Goal: Task Accomplishment & Management: Complete application form

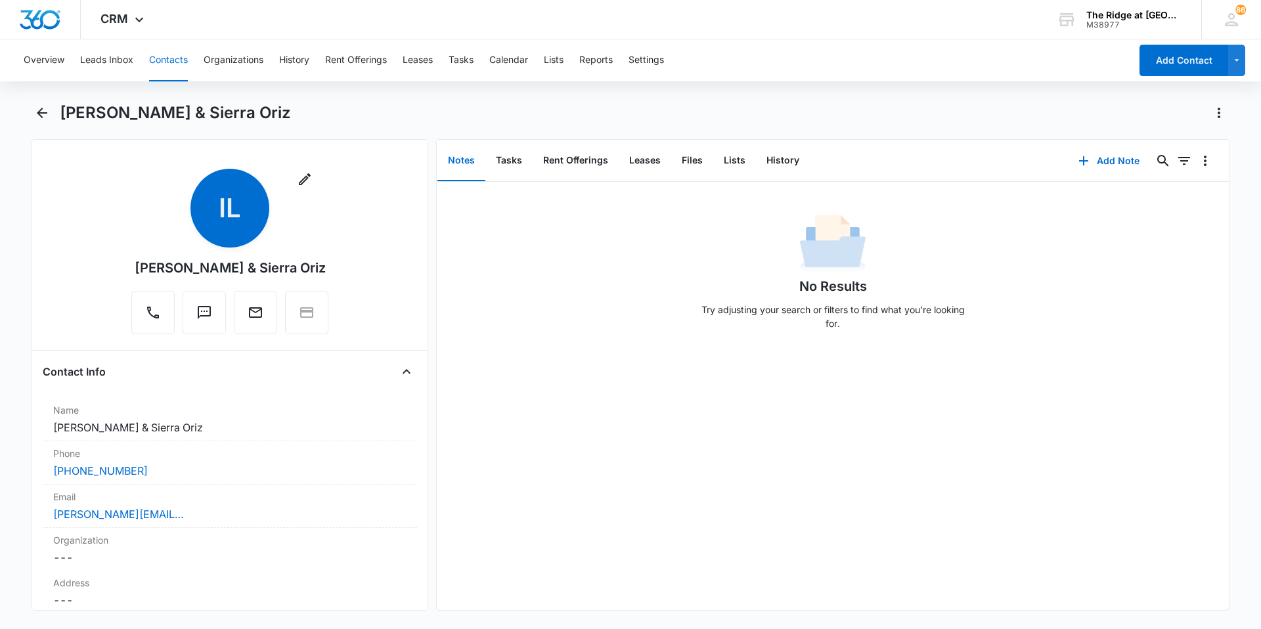
scroll to position [2811, 0]
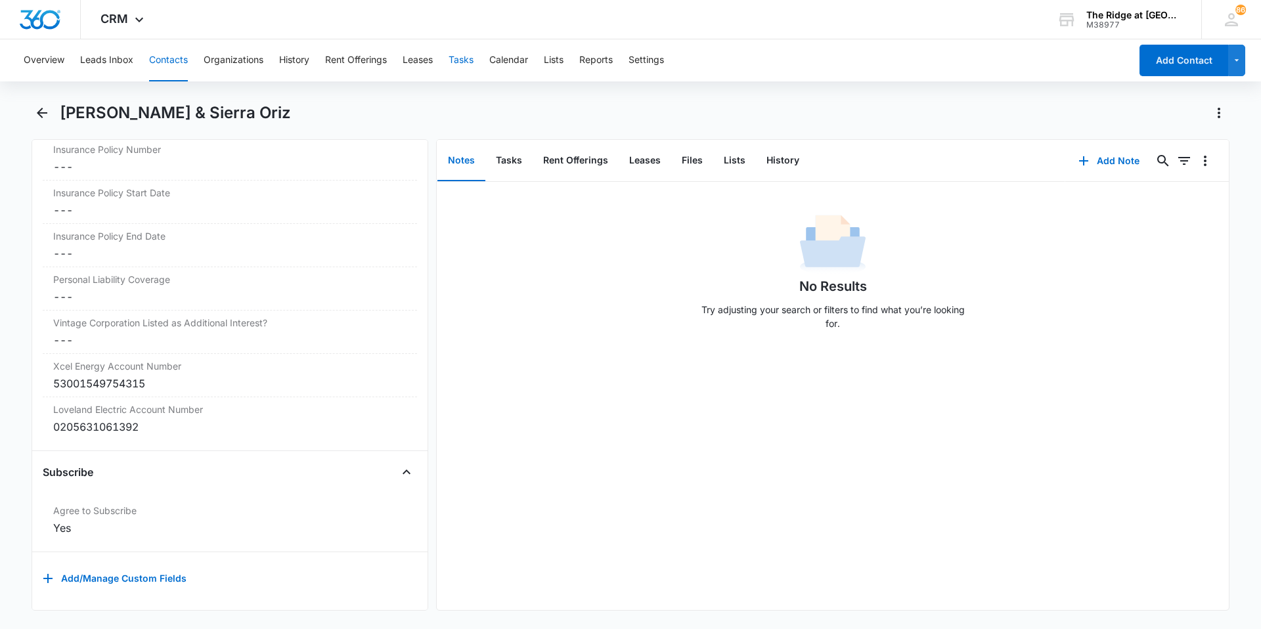
click at [457, 66] on button "Tasks" at bounding box center [461, 60] width 25 height 42
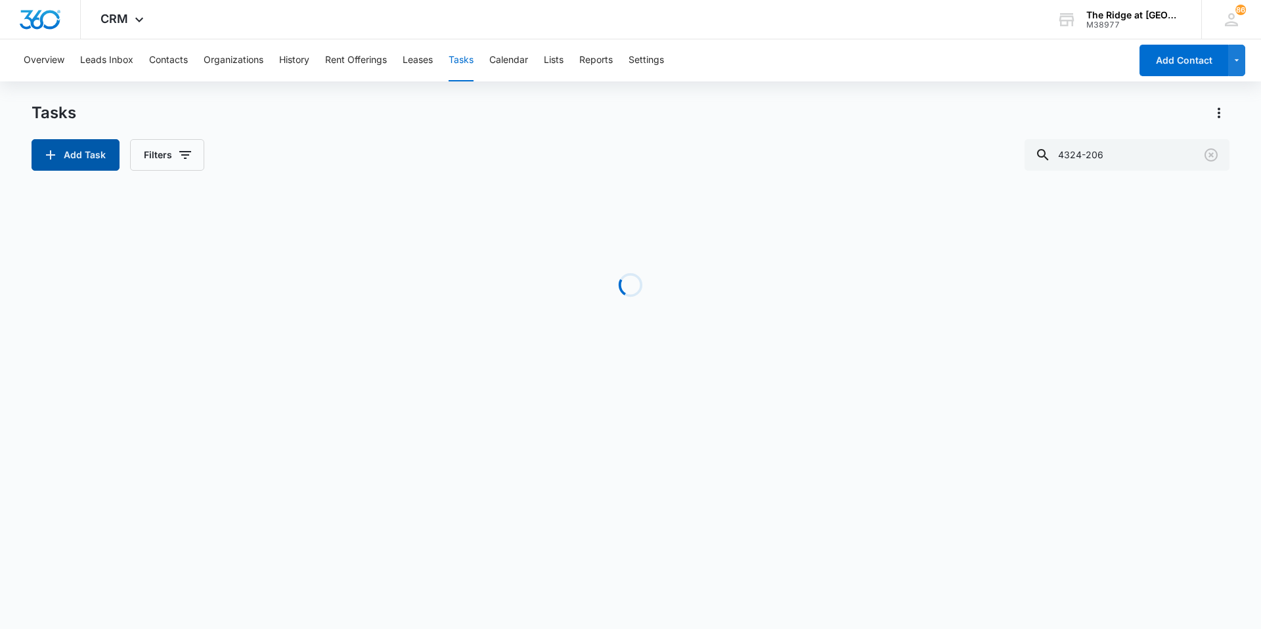
click at [88, 151] on button "Add Task" at bounding box center [76, 155] width 88 height 32
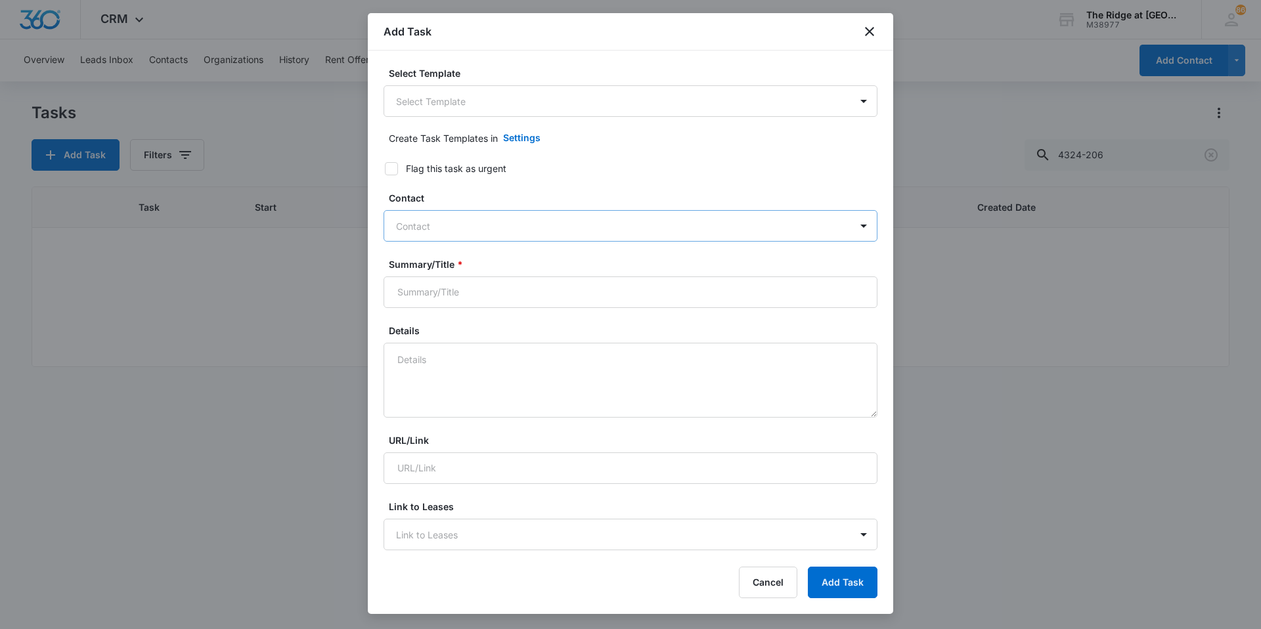
click at [453, 223] on div at bounding box center [622, 226] width 453 height 16
type input "park"
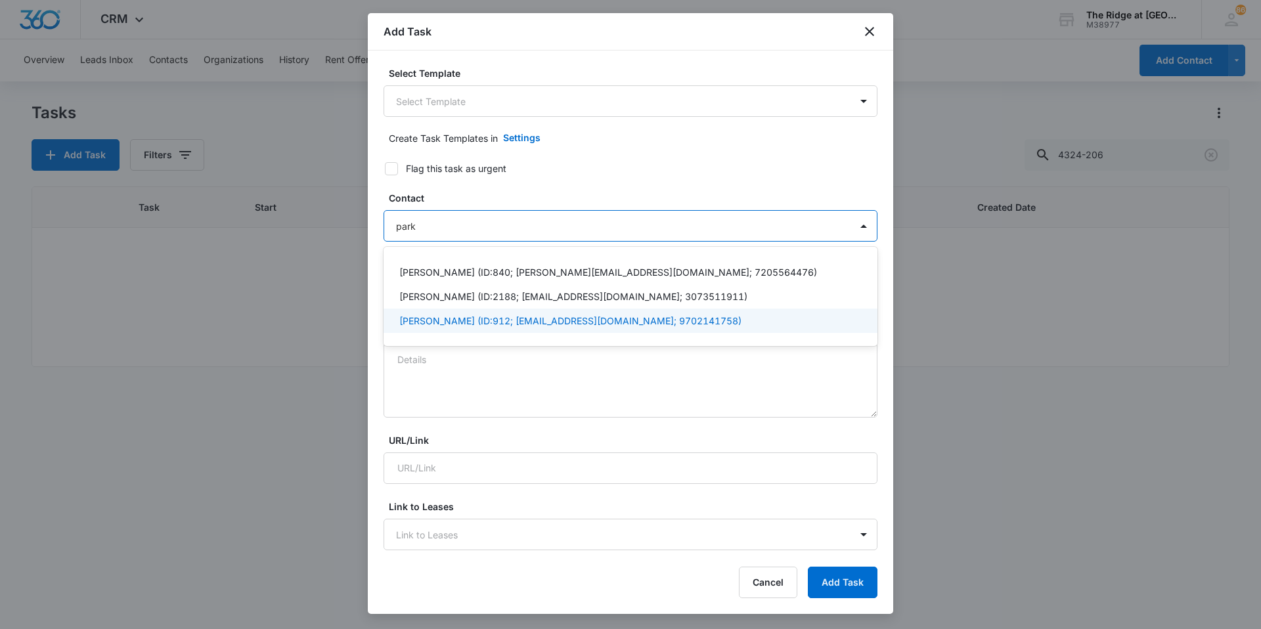
click at [453, 315] on p "[PERSON_NAME] (ID:912; [EMAIL_ADDRESS][DOMAIN_NAME]; 9702141758)" at bounding box center [570, 321] width 342 height 14
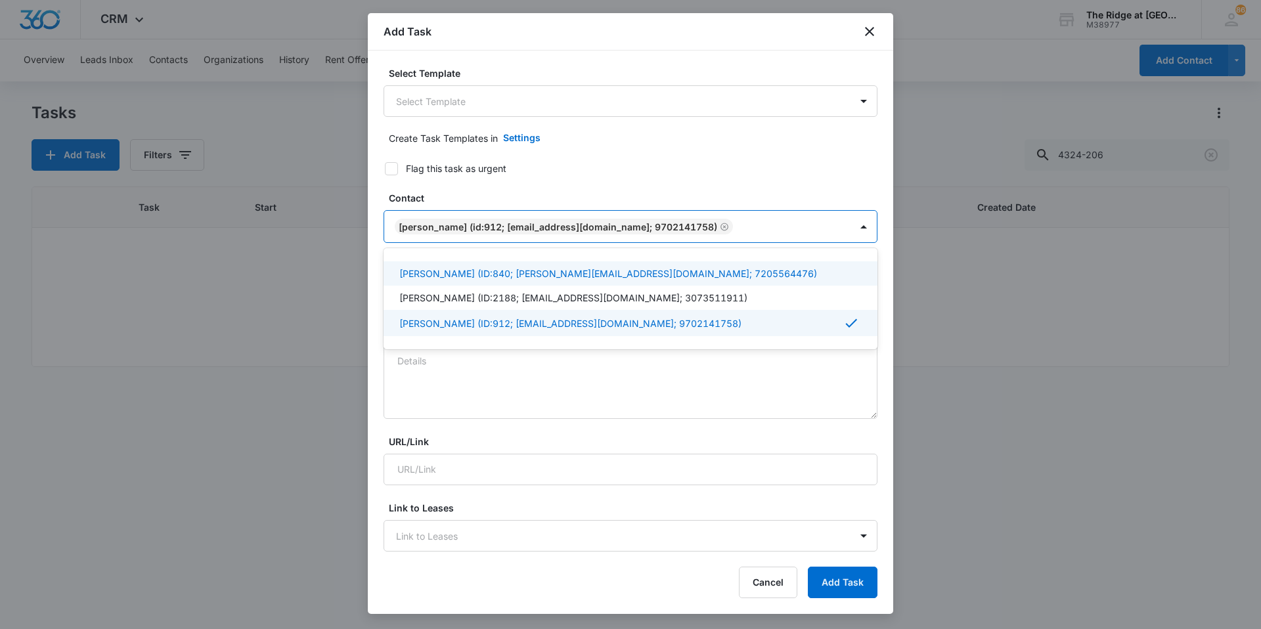
click at [568, 185] on form "Select Template Select Template Create Task Templates in Settings Flag this tas…" at bounding box center [631, 640] width 494 height 1149
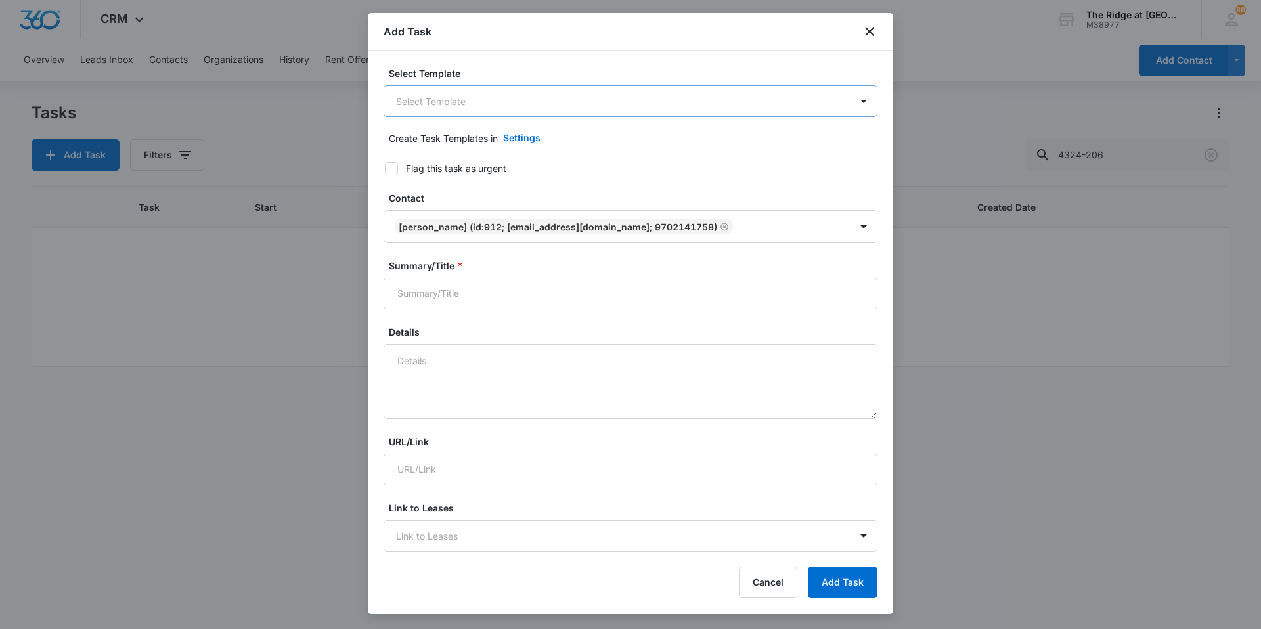
click at [449, 110] on body "CRM Apps Reputation Websites Forms CRM Email Social Content Ads Intelligence Fi…" at bounding box center [630, 314] width 1261 height 629
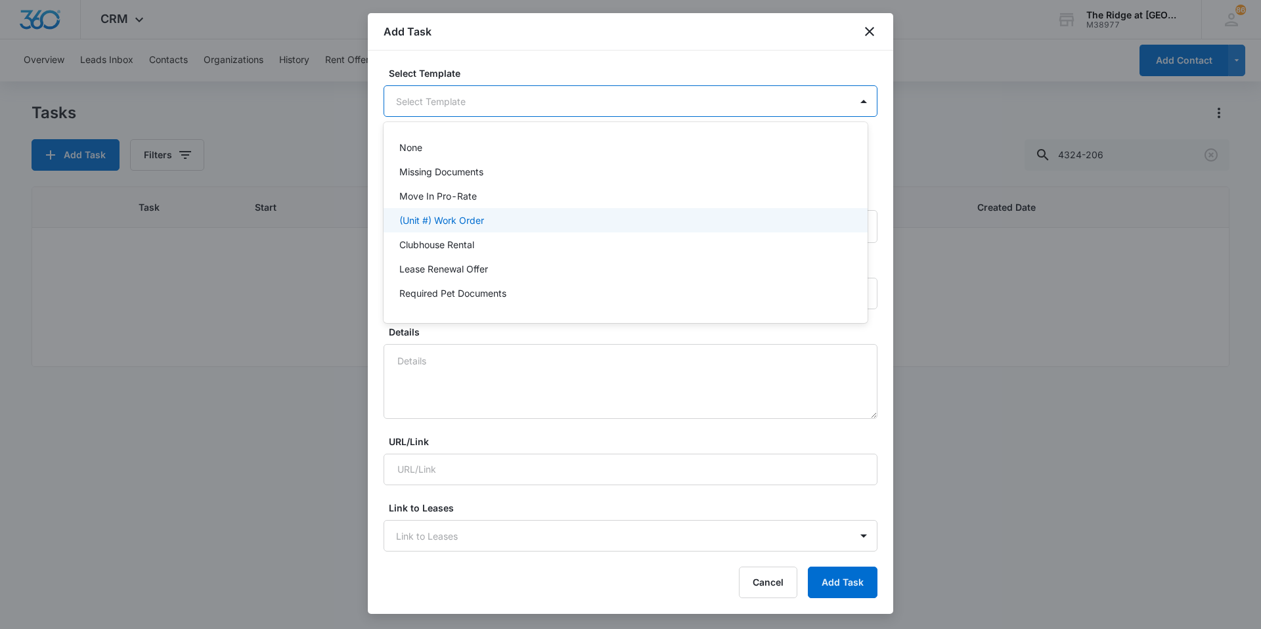
click at [451, 221] on p "(Unit #) Work Order" at bounding box center [441, 220] width 85 height 14
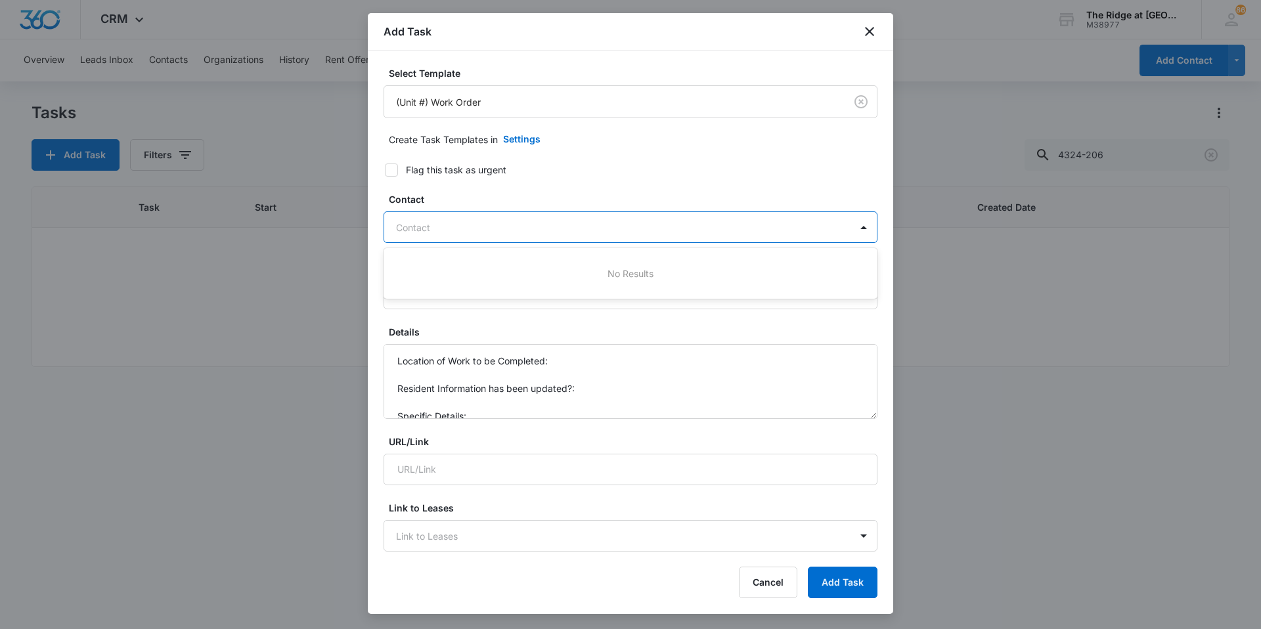
click at [451, 221] on div at bounding box center [622, 227] width 453 height 16
click at [553, 180] on form "Select Template (Unit #) Work Order Create Task Templates in Settings Flag this…" at bounding box center [631, 640] width 494 height 1149
click at [440, 235] on div at bounding box center [622, 227] width 453 height 16
type input "park"
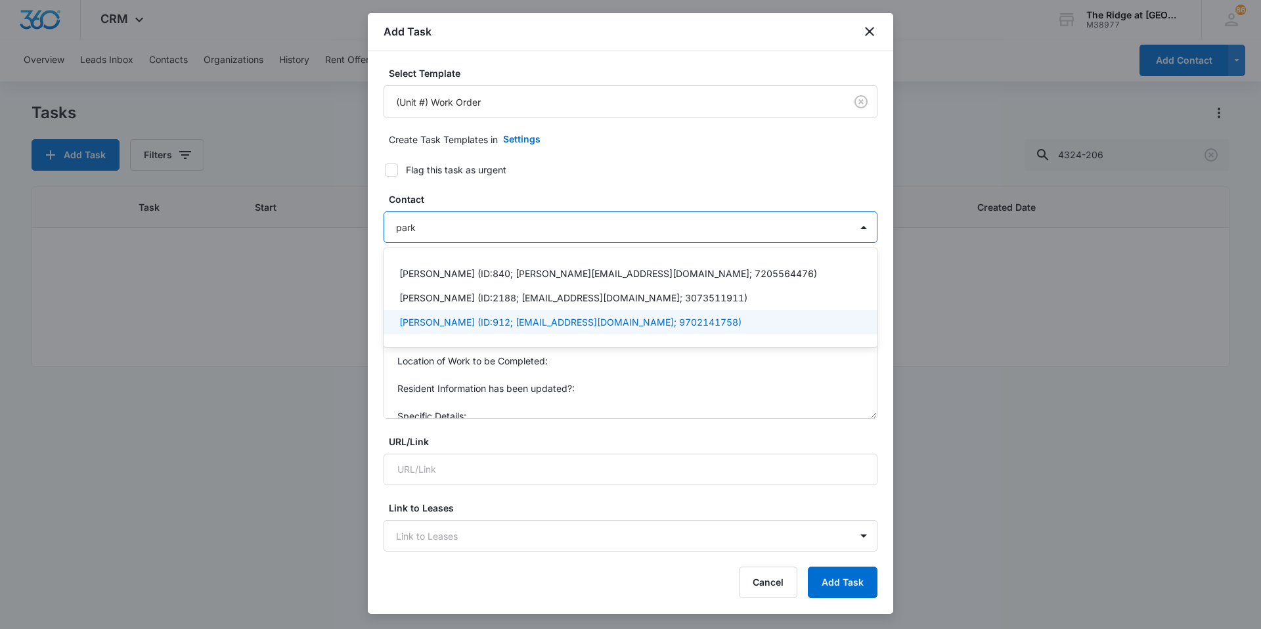
click at [448, 327] on p "[PERSON_NAME] (ID:912; [EMAIL_ADDRESS][DOMAIN_NAME]; 9702141758)" at bounding box center [570, 322] width 342 height 14
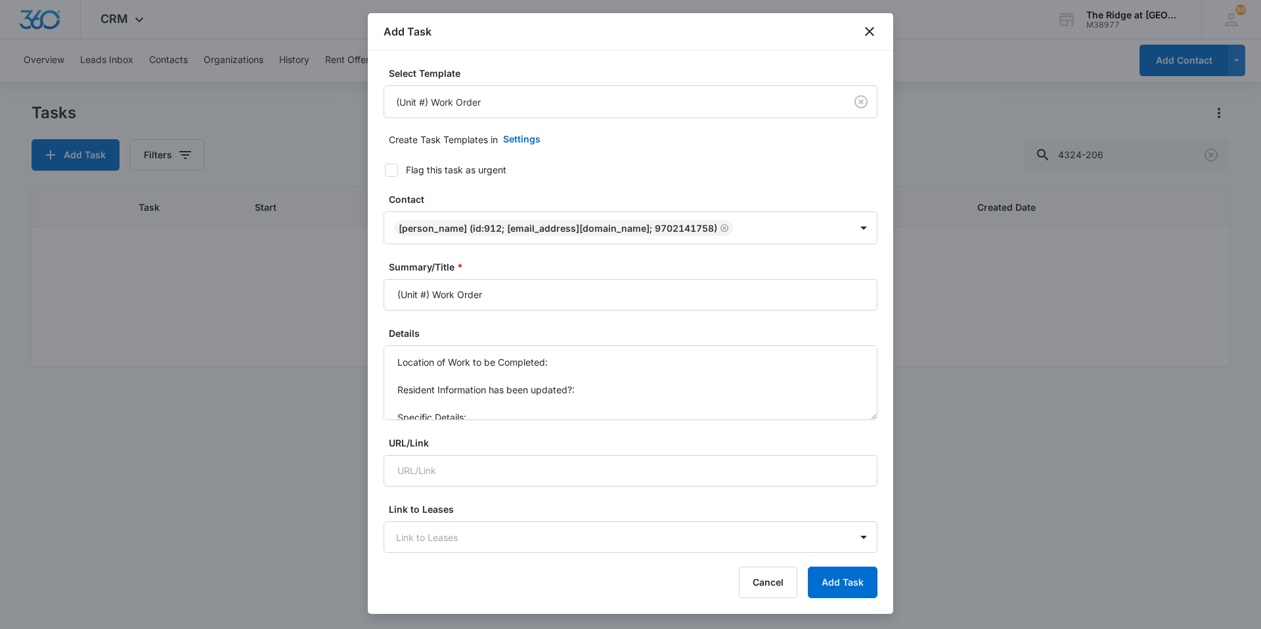
click at [476, 200] on label "Contact" at bounding box center [636, 199] width 494 height 14
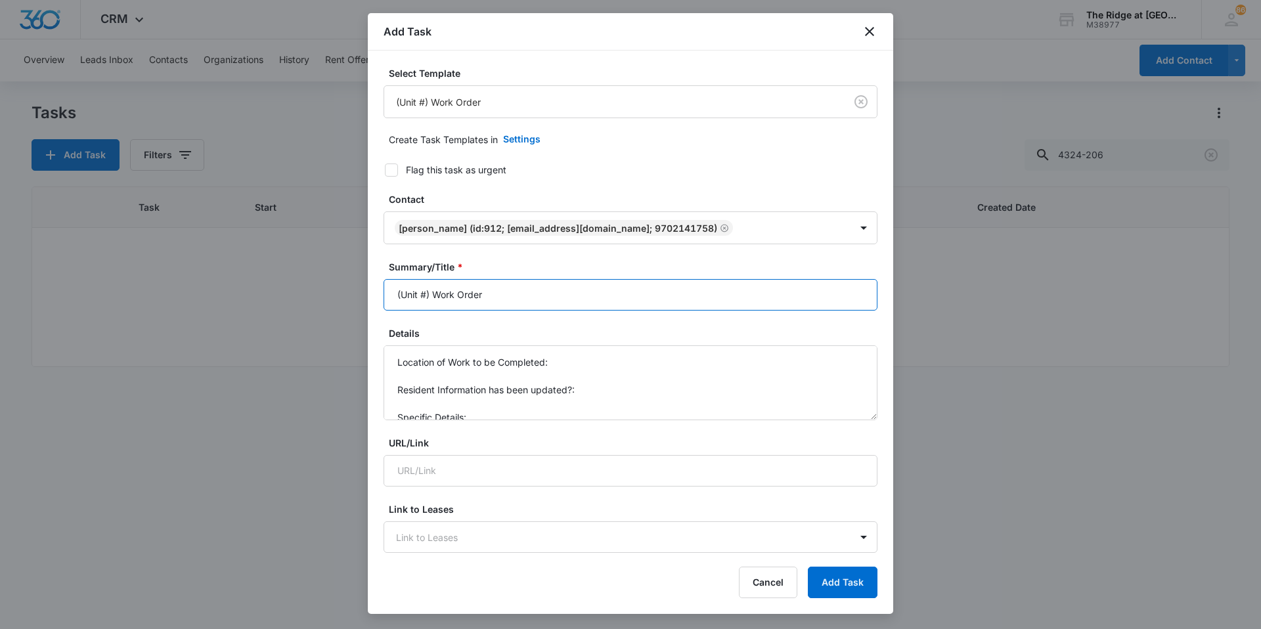
drag, startPoint x: 429, startPoint y: 296, endPoint x: 381, endPoint y: 294, distance: 48.0
click at [381, 294] on div "Select Template (Unit #) Work Order Create Task Templates in Settings Flag this…" at bounding box center [630, 302] width 525 height 503
click at [525, 289] on input "4384-204 Work Order" at bounding box center [631, 295] width 494 height 32
type input "4384-204 Work Order Ice and Toilet"
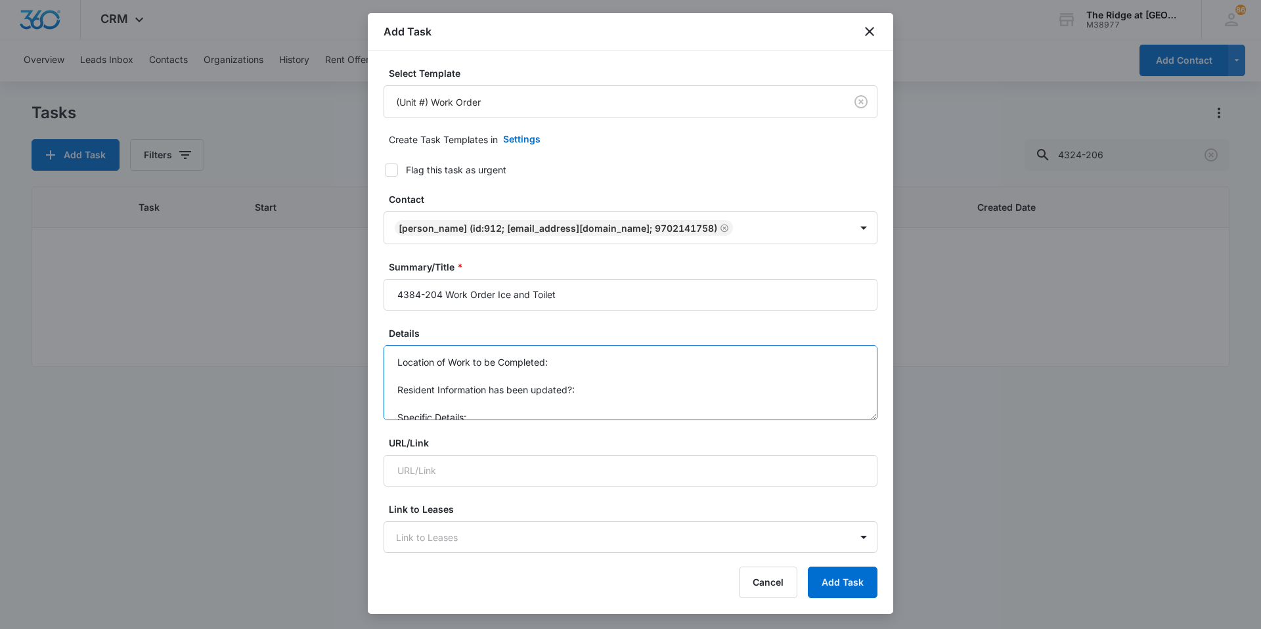
scroll to position [14, 0]
drag, startPoint x: 395, startPoint y: 361, endPoint x: 520, endPoint y: 430, distance: 141.7
click at [520, 430] on form "Select Template (Unit #) Work Order Create Task Templates in Settings Flag this…" at bounding box center [631, 641] width 494 height 1150
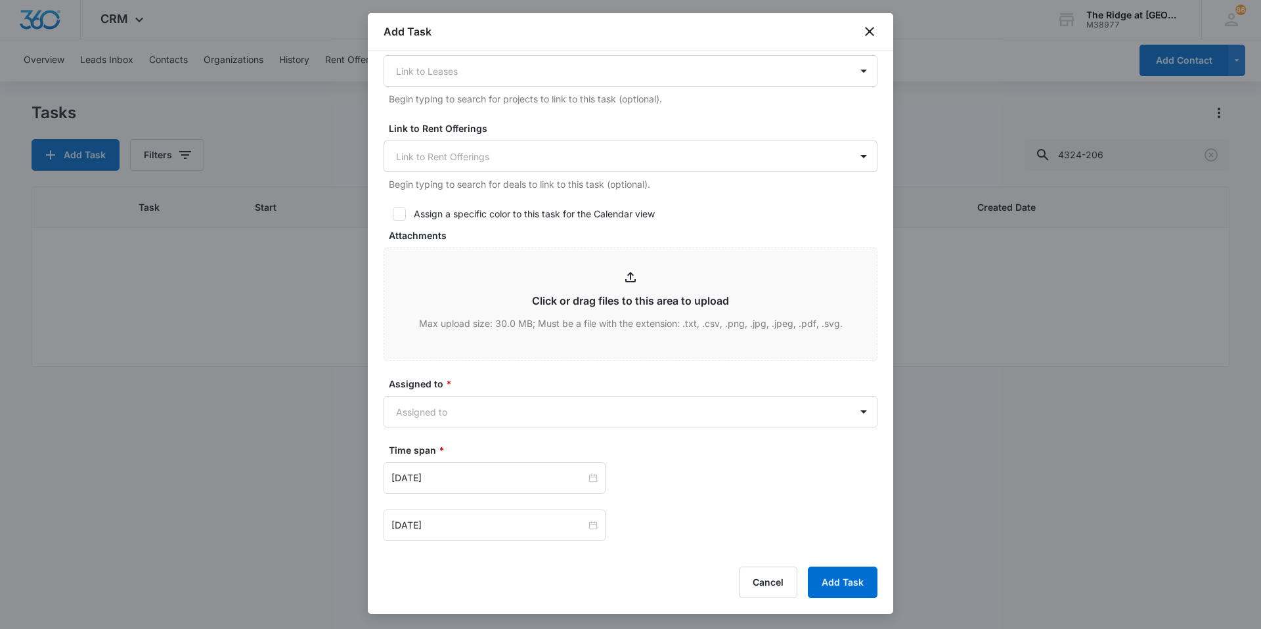
scroll to position [657, 0]
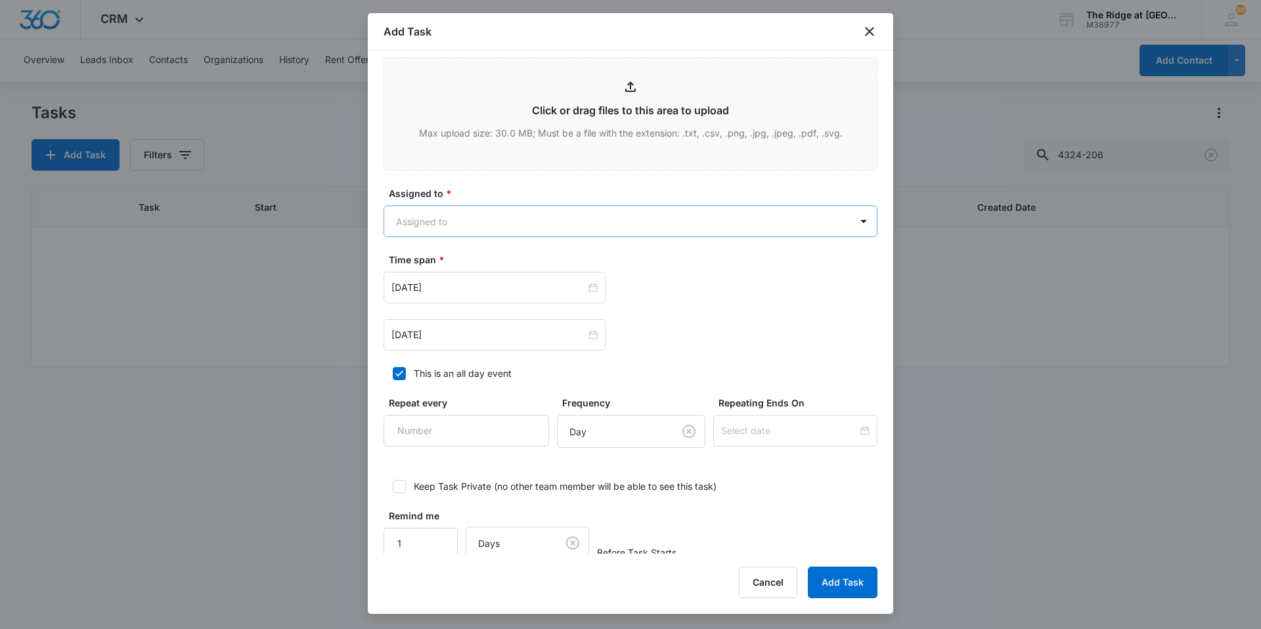
type textarea "Ice maker not making ice Toilet keeps getting clogged"
click at [515, 231] on body "CRM Apps Reputation Websites Forms CRM Email Social Content Ads Intelligence Fi…" at bounding box center [630, 314] width 1261 height 629
type input "[PERSON_NAME]"
click at [504, 270] on div "[PERSON_NAME]" at bounding box center [624, 268] width 450 height 14
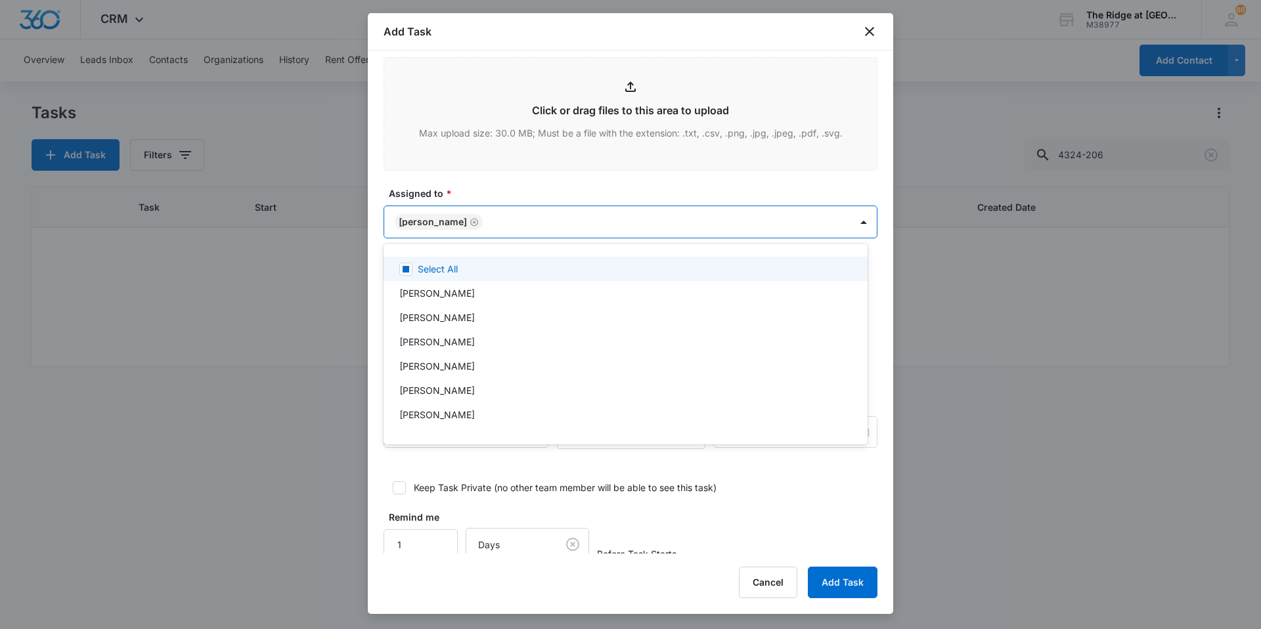
click at [512, 179] on div at bounding box center [630, 314] width 1261 height 629
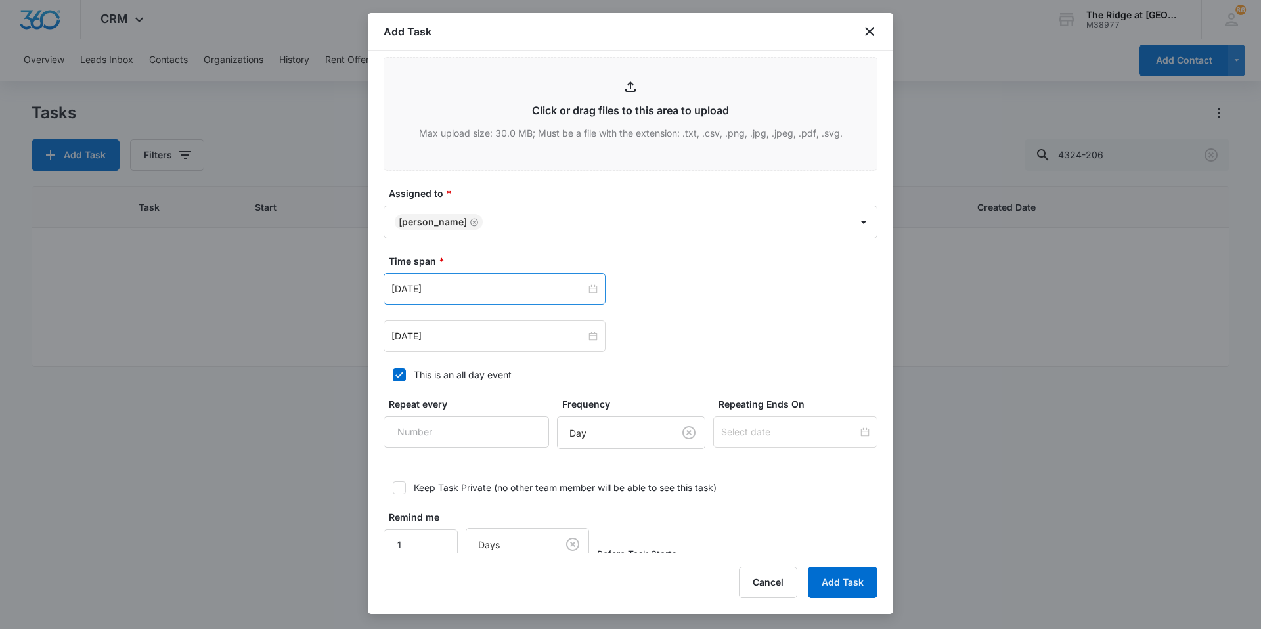
click at [457, 300] on div "[DATE]" at bounding box center [495, 289] width 222 height 32
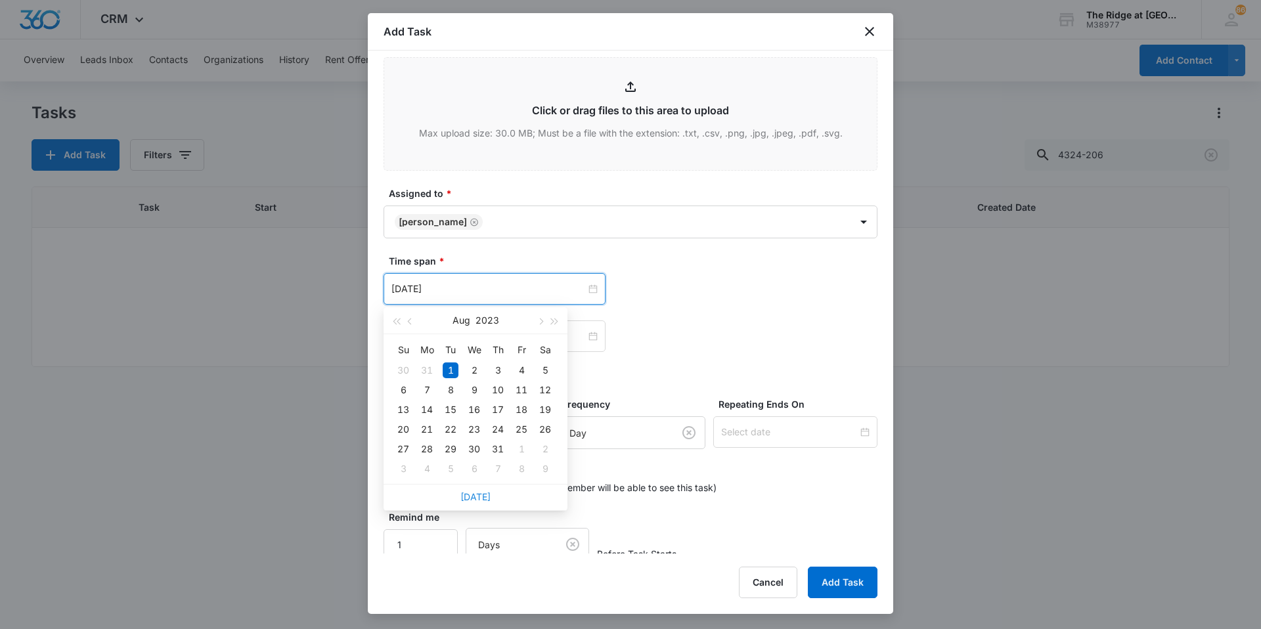
click at [475, 502] on link "[DATE]" at bounding box center [475, 496] width 30 height 11
type input "[DATE]"
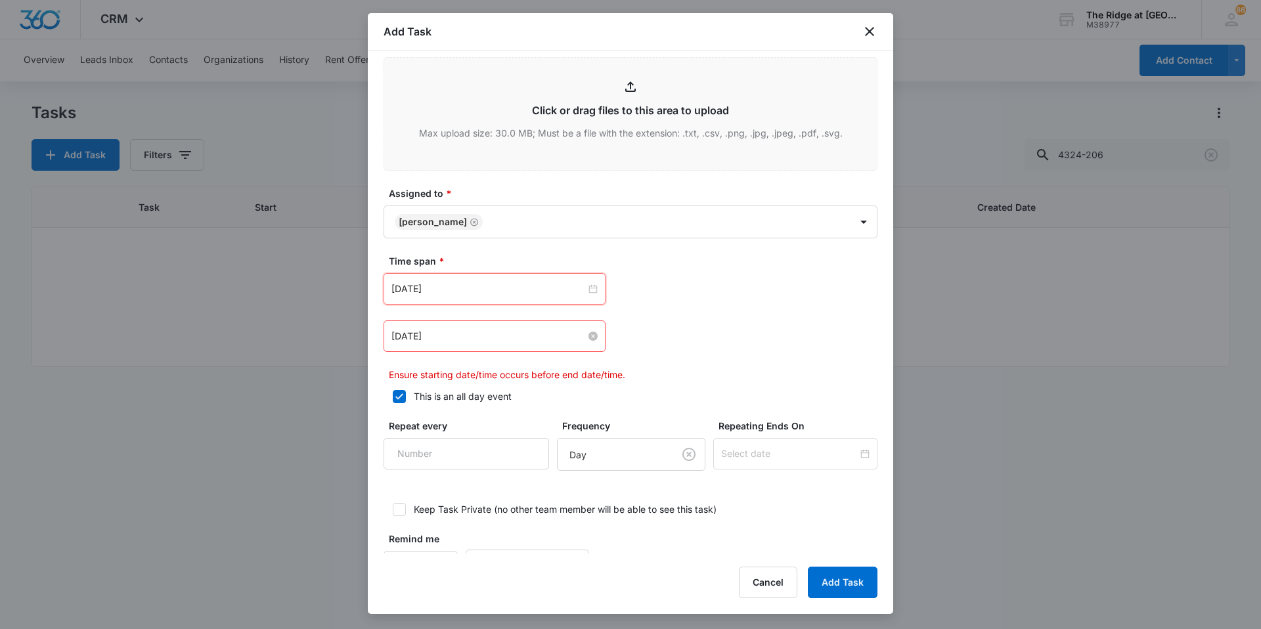
click at [465, 330] on input "[DATE]" at bounding box center [488, 336] width 194 height 14
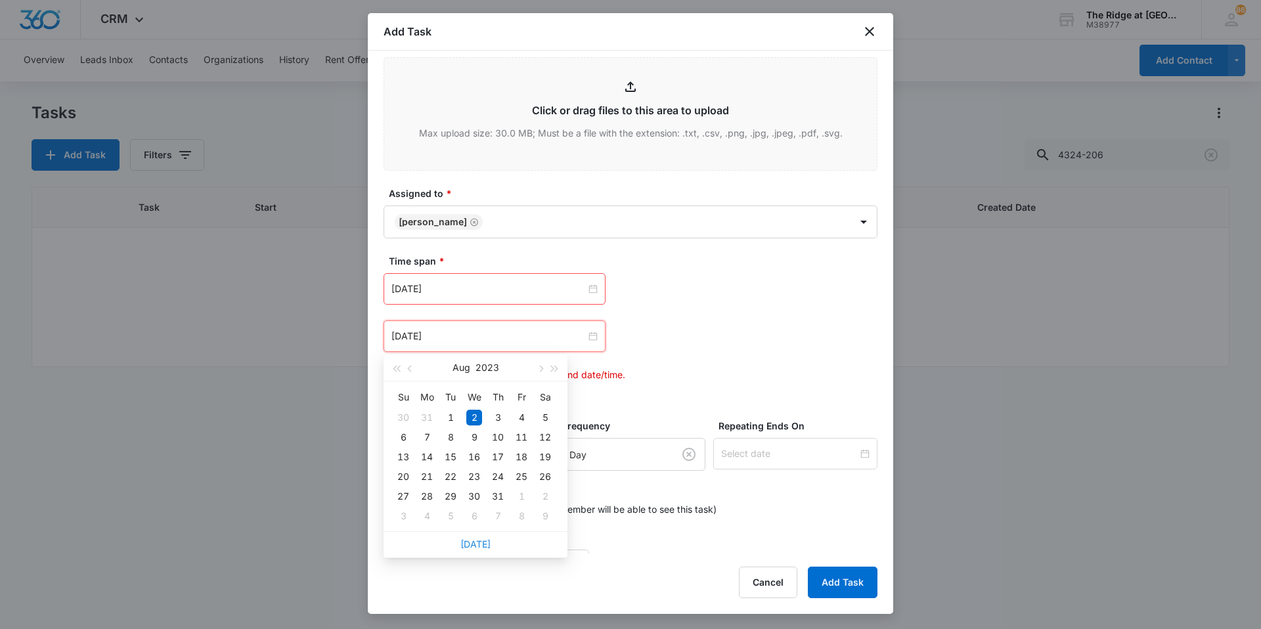
click at [474, 542] on link "[DATE]" at bounding box center [475, 544] width 30 height 11
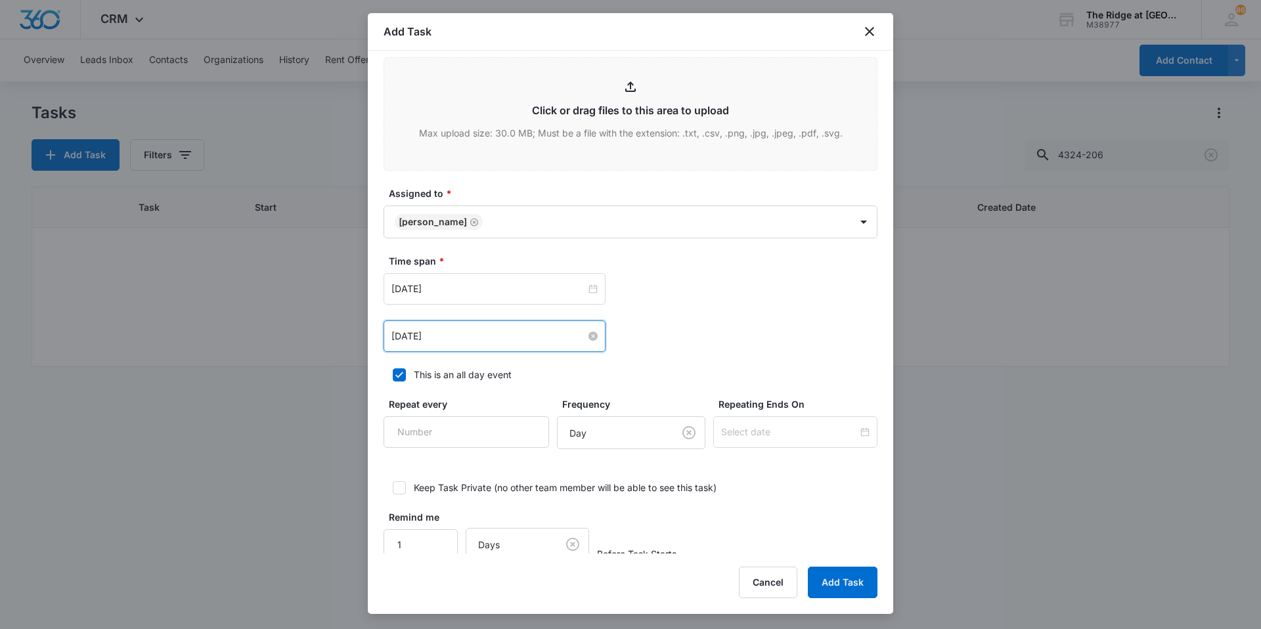
click at [464, 339] on input "[DATE]" at bounding box center [488, 336] width 194 height 14
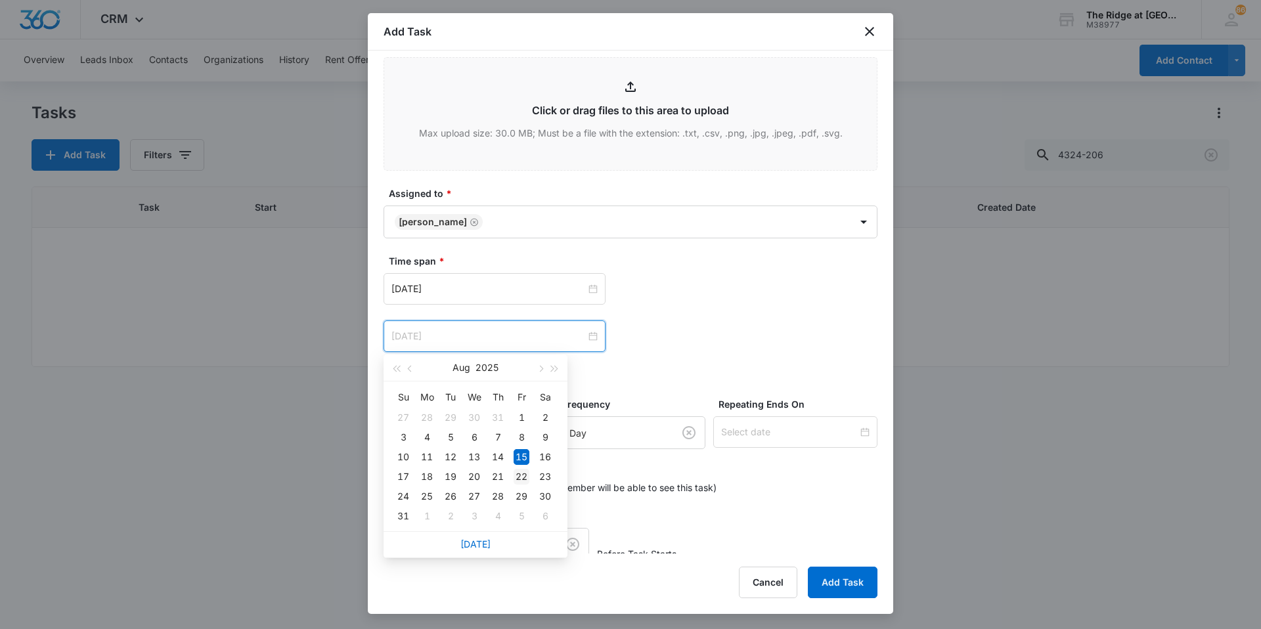
type input "[DATE]"
click at [515, 477] on div "22" at bounding box center [522, 477] width 16 height 16
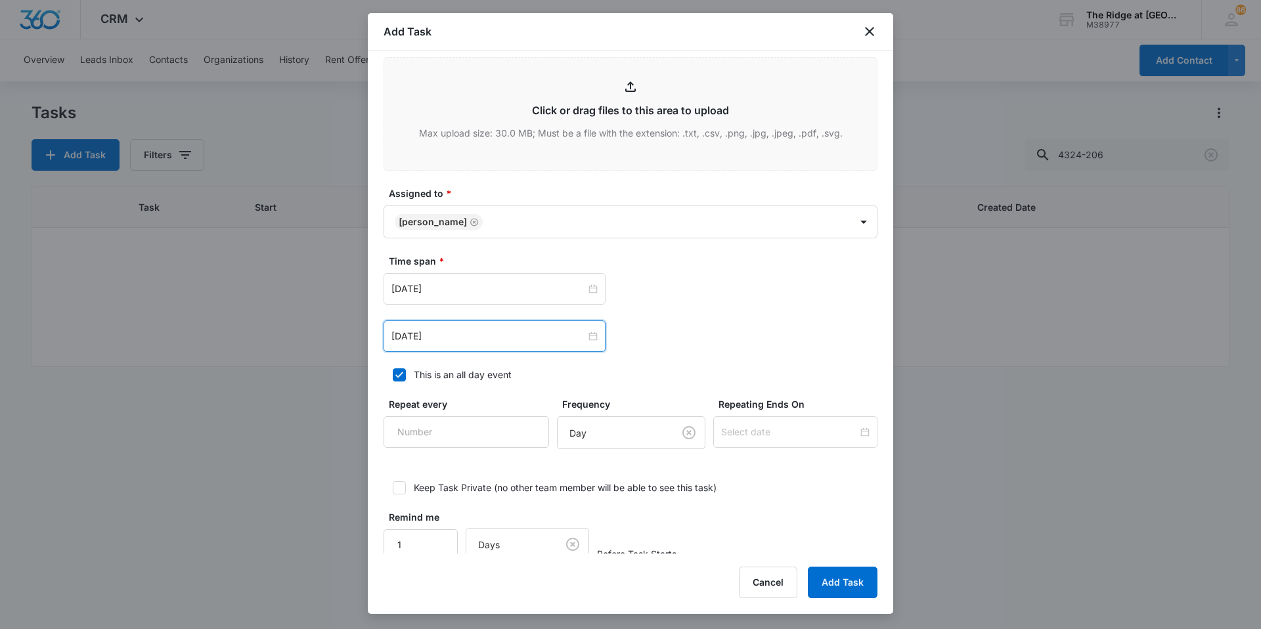
click at [716, 345] on div "[DATE] [DATE] Su Mo Tu We Th Fr Sa 27 28 29 30 31 1 2 3 4 5 6 7 8 9 10 11 12 13…" at bounding box center [631, 337] width 494 height 32
click at [826, 595] on button "Add Task" at bounding box center [843, 583] width 70 height 32
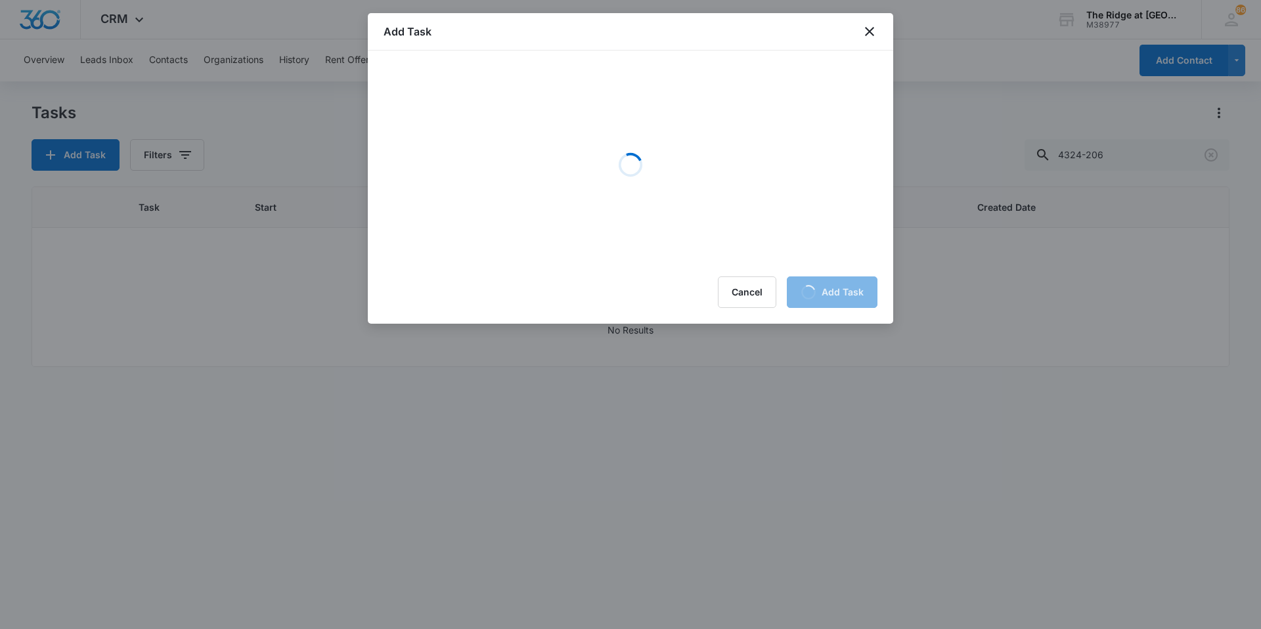
scroll to position [0, 0]
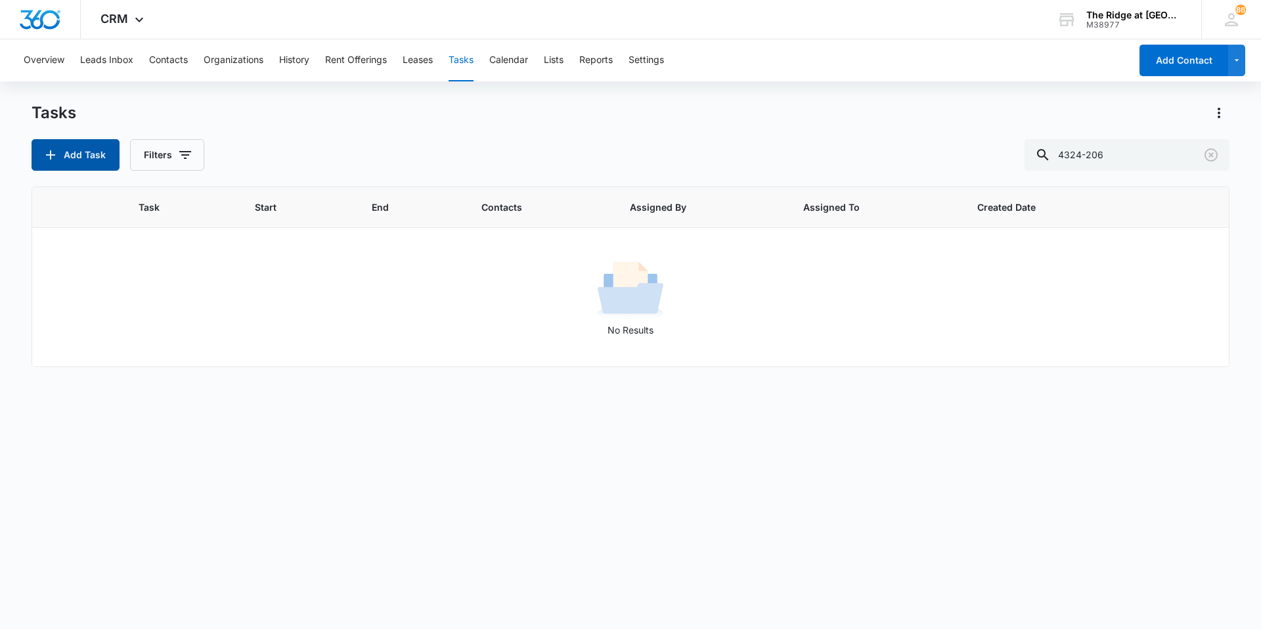
click at [78, 155] on button "Add Task" at bounding box center [76, 155] width 88 height 32
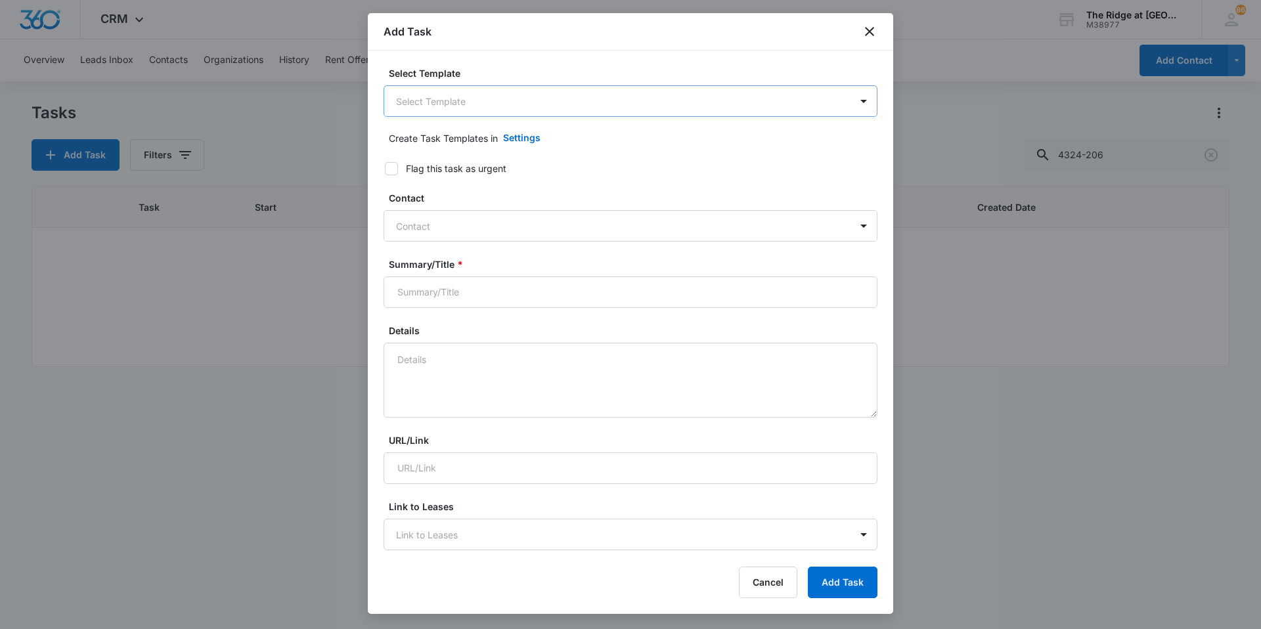
click at [468, 108] on body "CRM Apps Reputation Websites Forms CRM Email Social Content Ads Intelligence Fi…" at bounding box center [630, 314] width 1261 height 629
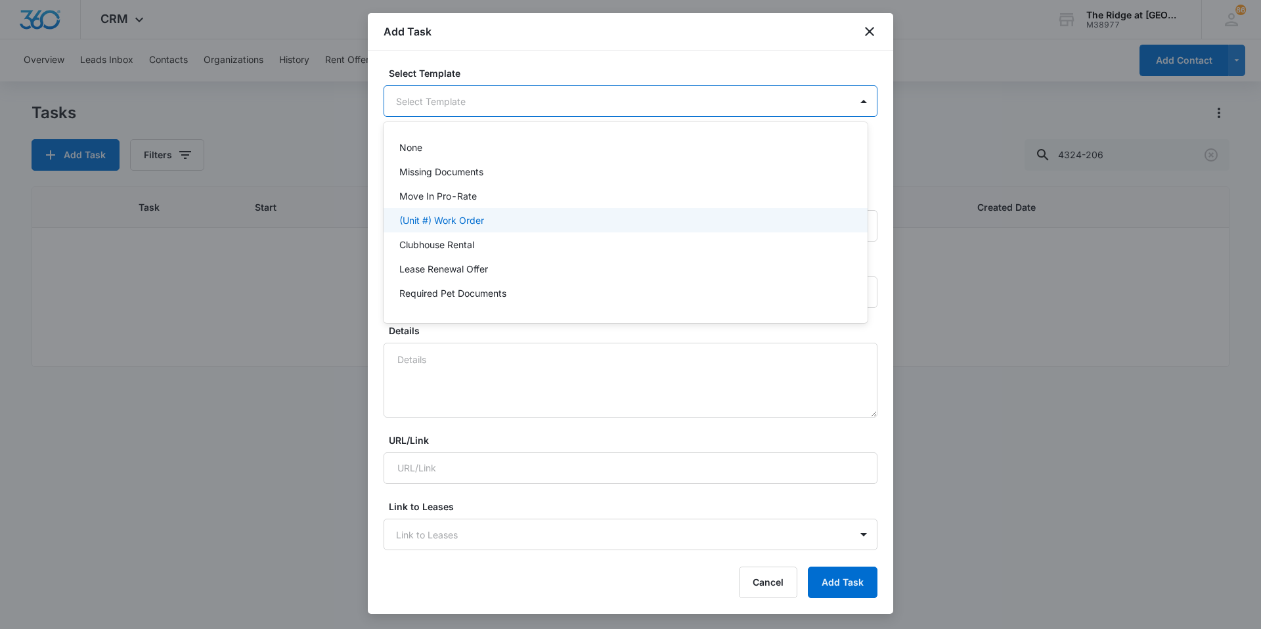
click at [450, 221] on p "(Unit #) Work Order" at bounding box center [441, 220] width 85 height 14
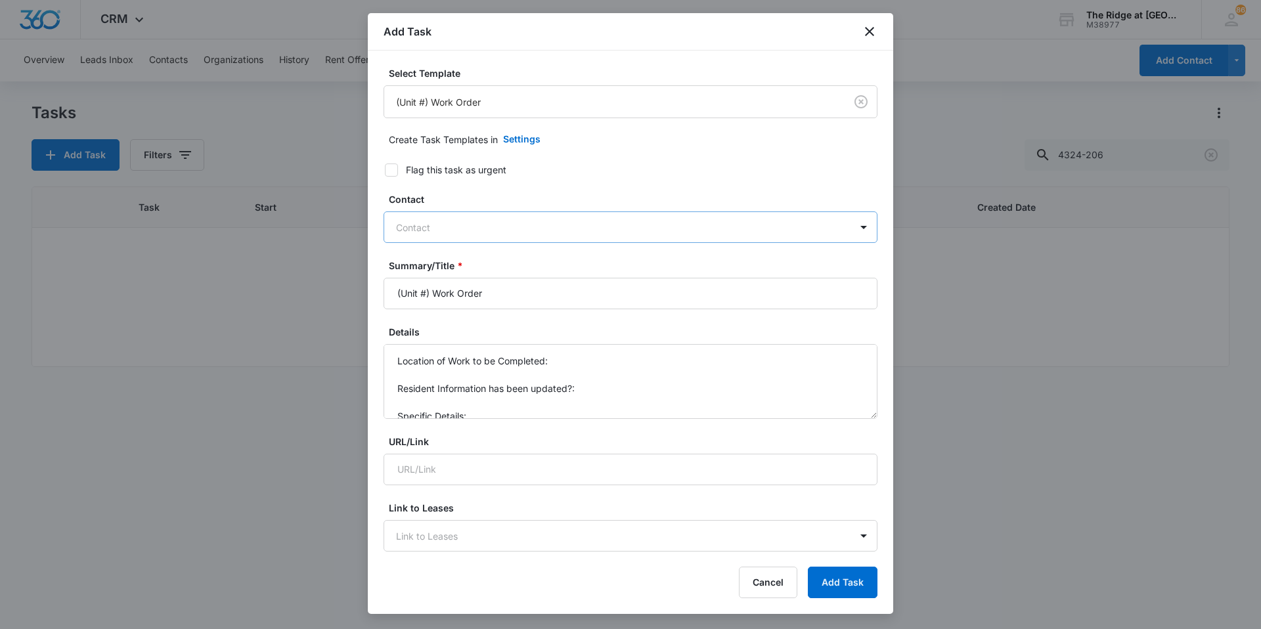
click at [422, 226] on div at bounding box center [622, 227] width 453 height 16
type input "[PERSON_NAME]"
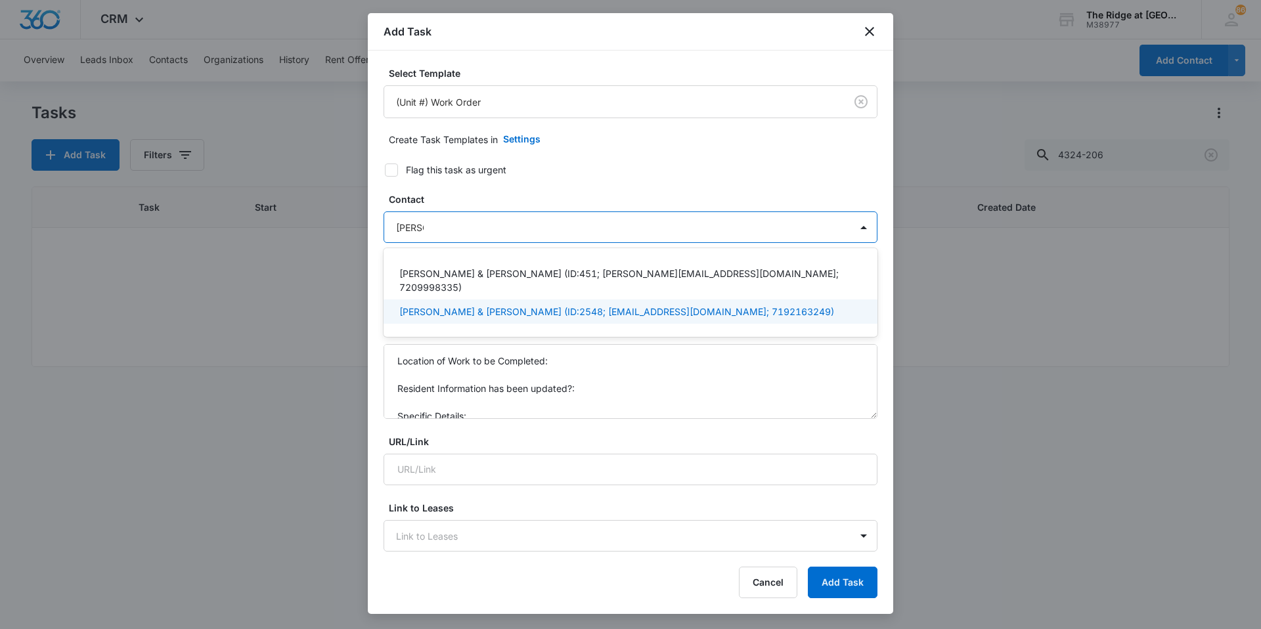
click at [439, 305] on p "[PERSON_NAME] & [PERSON_NAME] (ID:2548; [EMAIL_ADDRESS][DOMAIN_NAME]; 719216324…" at bounding box center [616, 312] width 435 height 14
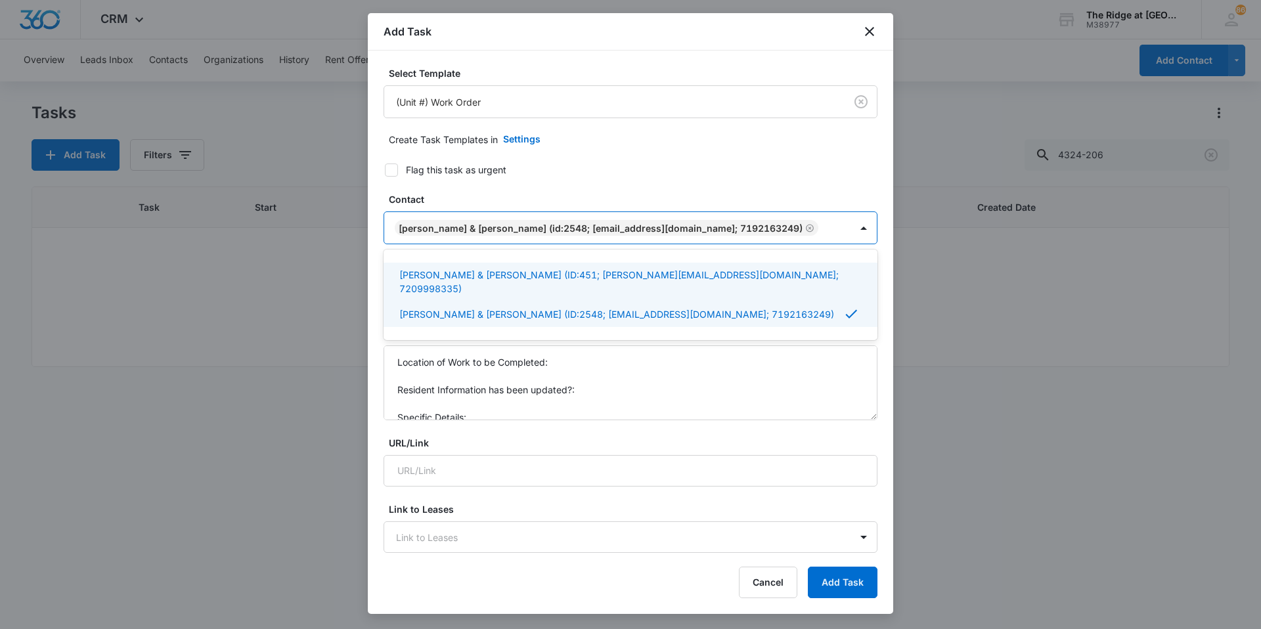
click at [497, 204] on label "Contact" at bounding box center [636, 199] width 494 height 14
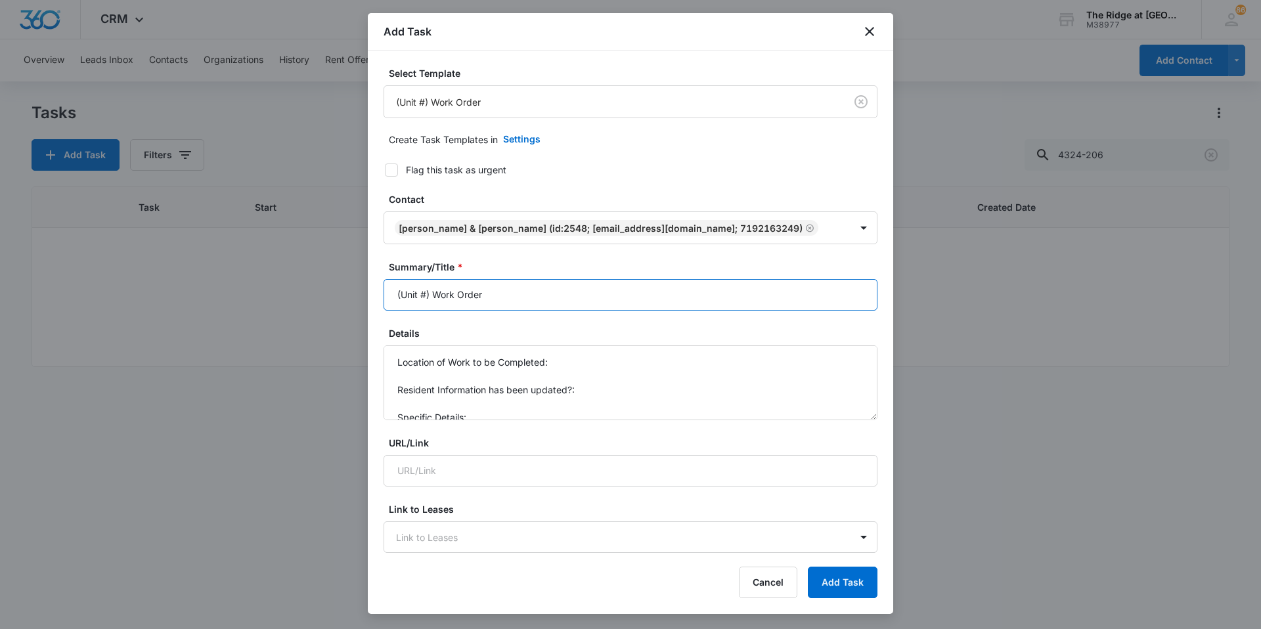
drag, startPoint x: 428, startPoint y: 292, endPoint x: 334, endPoint y: 281, distance: 94.5
click at [336, 282] on body "CRM Apps Reputation Websites Forms CRM Email Social Content Ads Intelligence Fi…" at bounding box center [630, 314] width 1261 height 629
click at [531, 290] on input "4366-201 Work Order" at bounding box center [631, 295] width 494 height 32
type input "4366-201 Work Order Multiple"
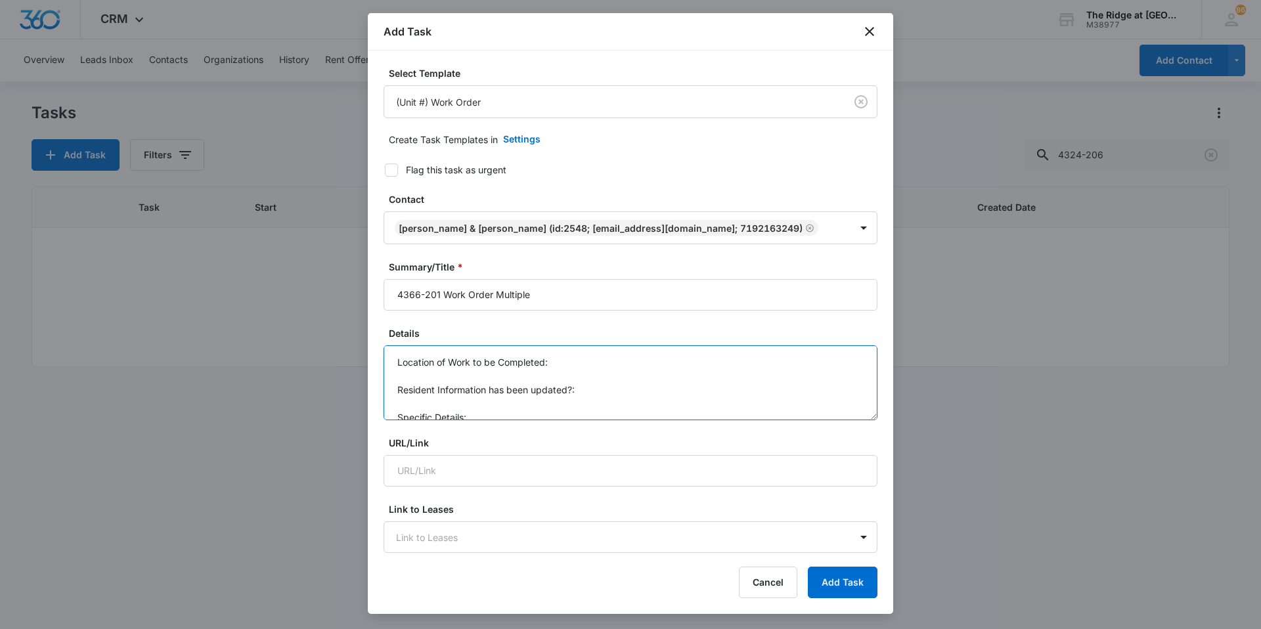
scroll to position [14, 0]
drag, startPoint x: 395, startPoint y: 359, endPoint x: 493, endPoint y: 417, distance: 114.6
click at [493, 417] on textarea "Location of Work to be Completed: Resident Information has been updated?: Speci…" at bounding box center [631, 383] width 494 height 75
click at [474, 365] on textarea "Details" at bounding box center [631, 383] width 494 height 75
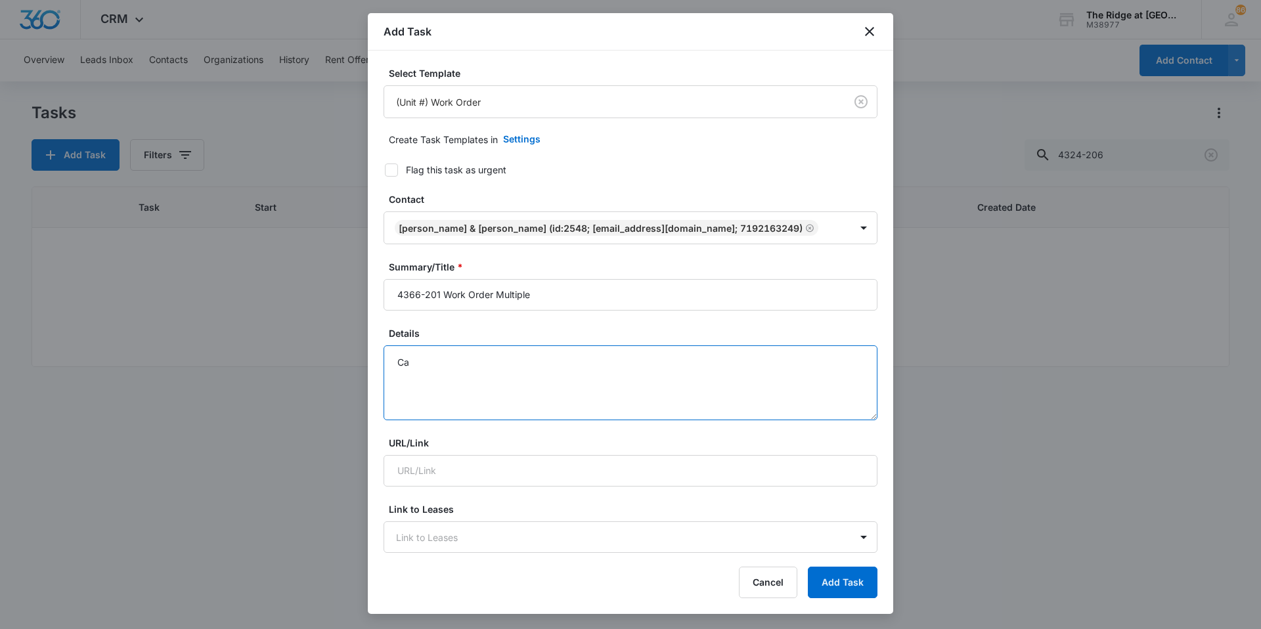
type textarea "C"
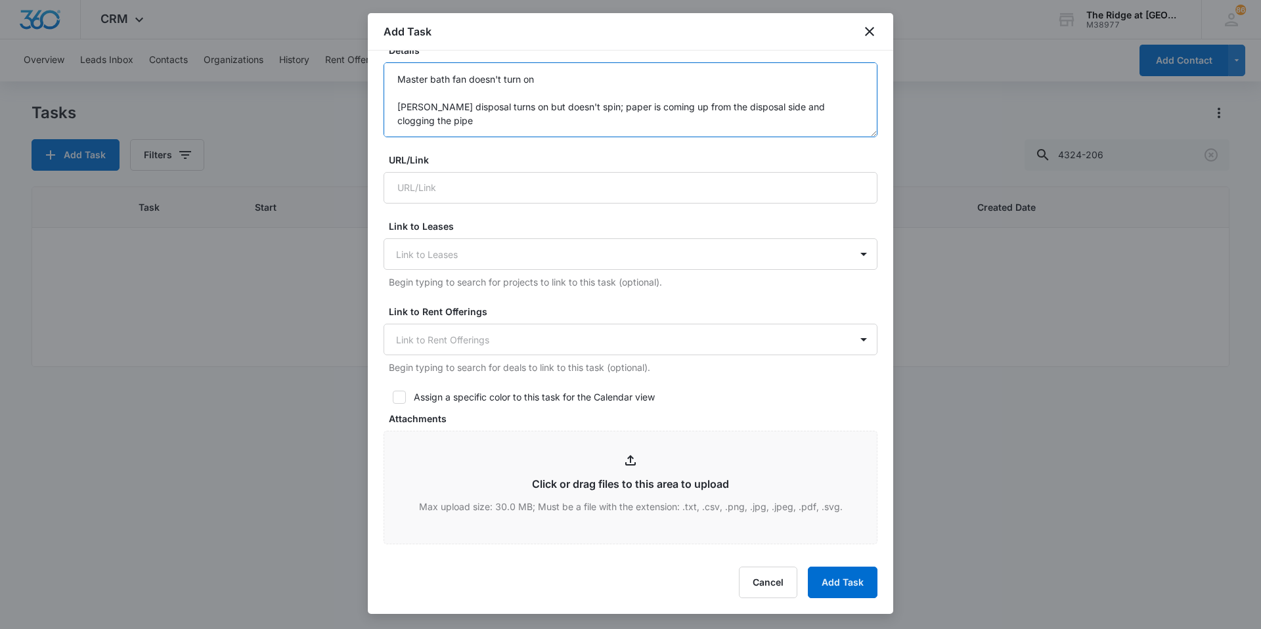
scroll to position [394, 0]
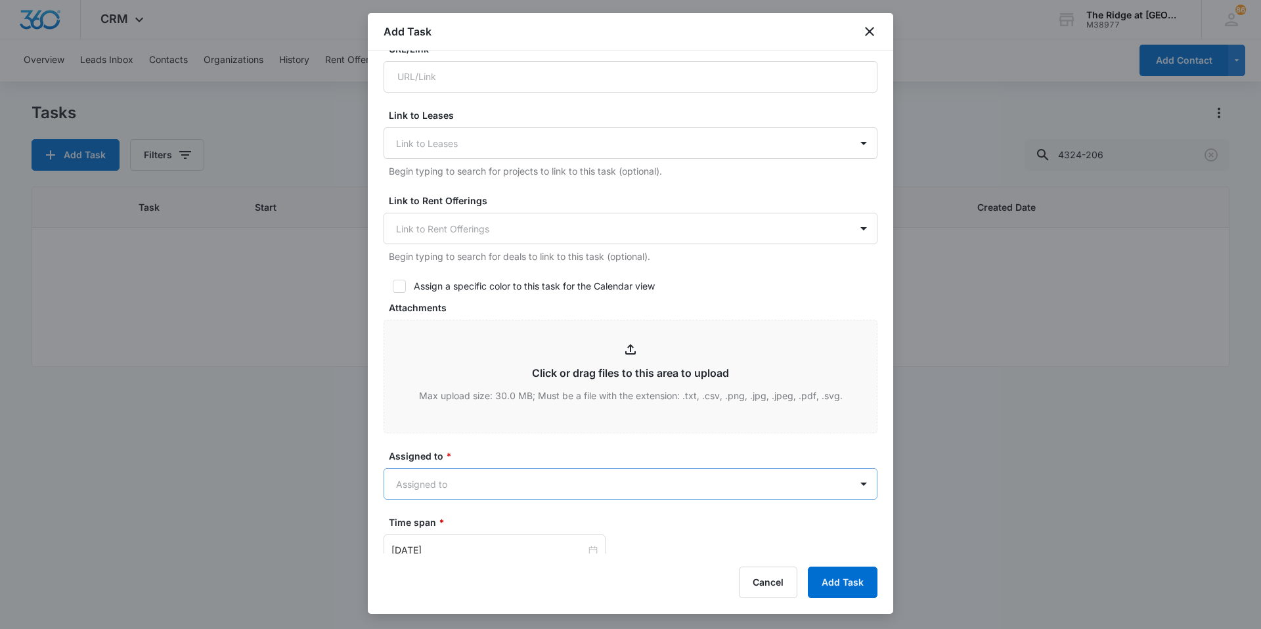
type textarea "Okay to enter if not home. Master bath fan doesn't turn on [PERSON_NAME] dispos…"
click at [476, 475] on body "CRM Apps Reputation Websites Forms CRM Email Social Content Ads Intelligence Fi…" at bounding box center [630, 314] width 1261 height 629
type input "[PERSON_NAME]"
click at [440, 523] on div "[PERSON_NAME]" at bounding box center [626, 530] width 484 height 24
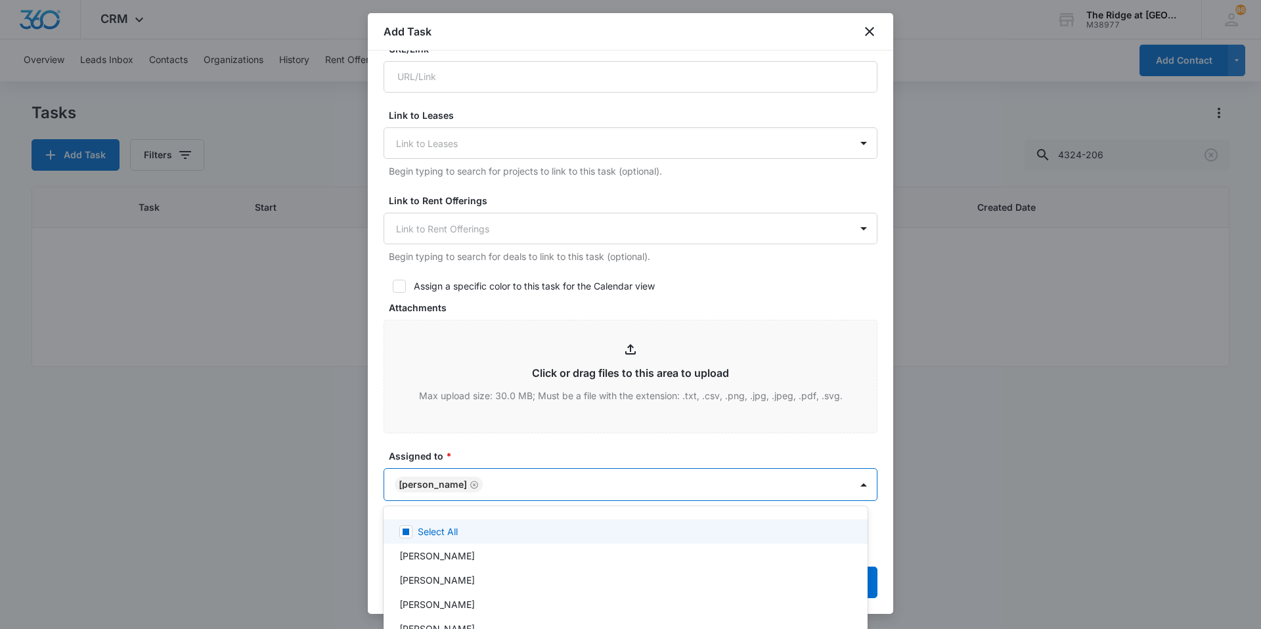
click at [481, 452] on div at bounding box center [630, 314] width 1261 height 629
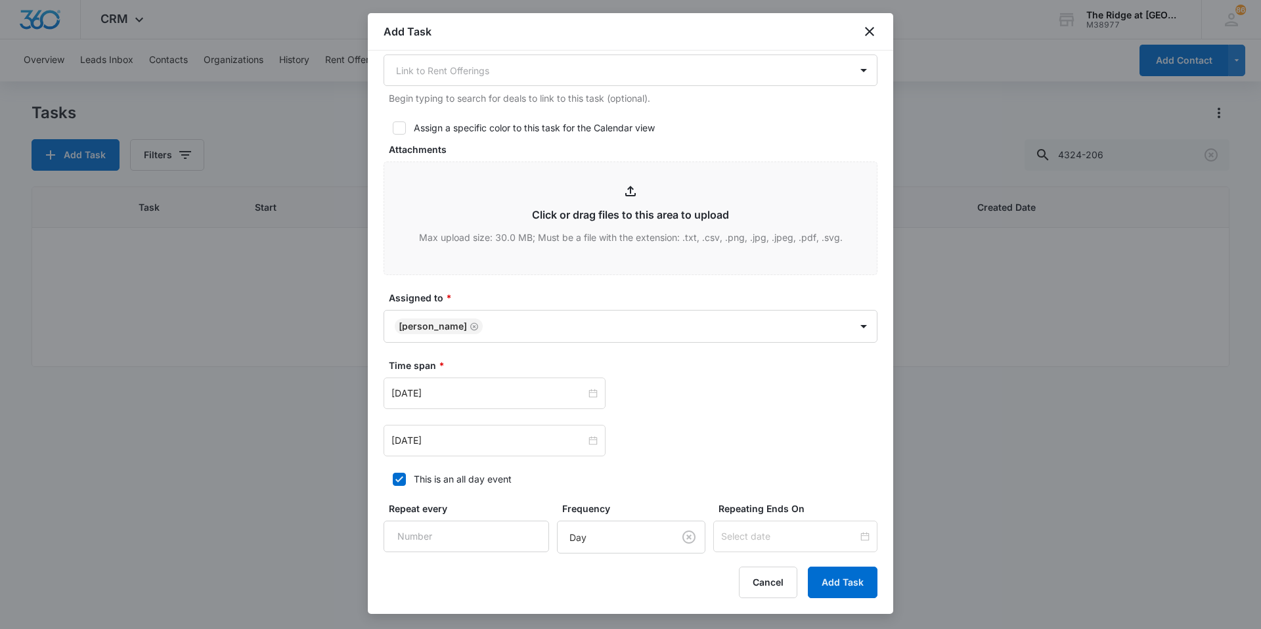
scroll to position [680, 0]
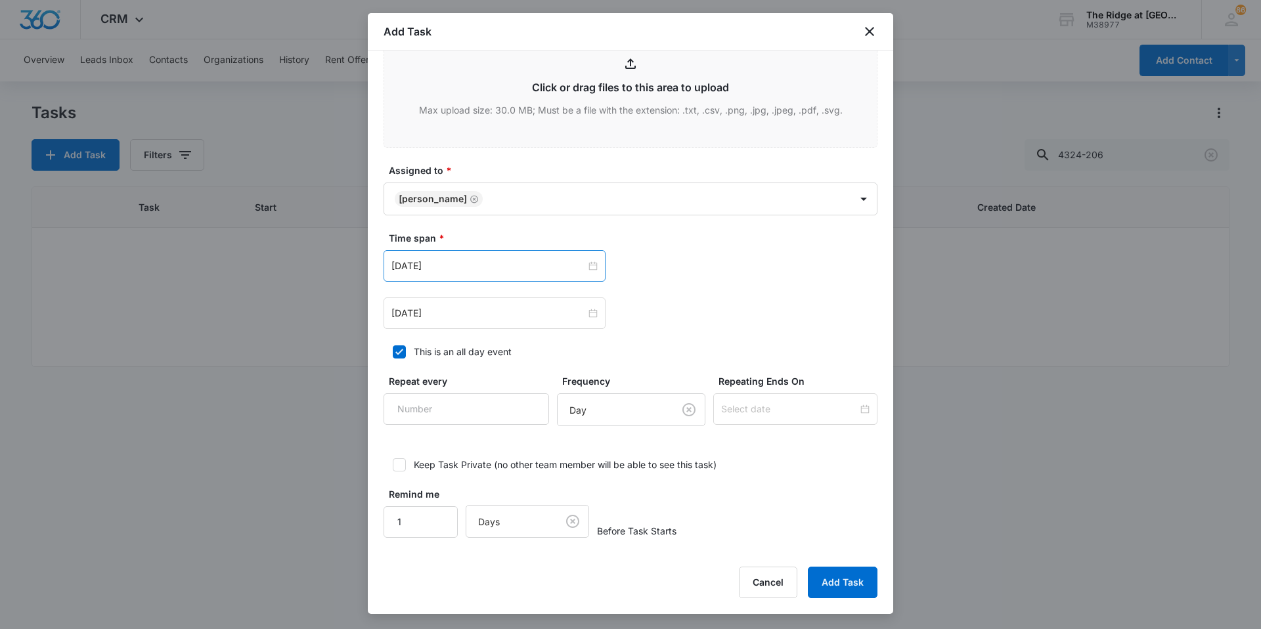
click at [451, 257] on div "[DATE]" at bounding box center [495, 266] width 222 height 32
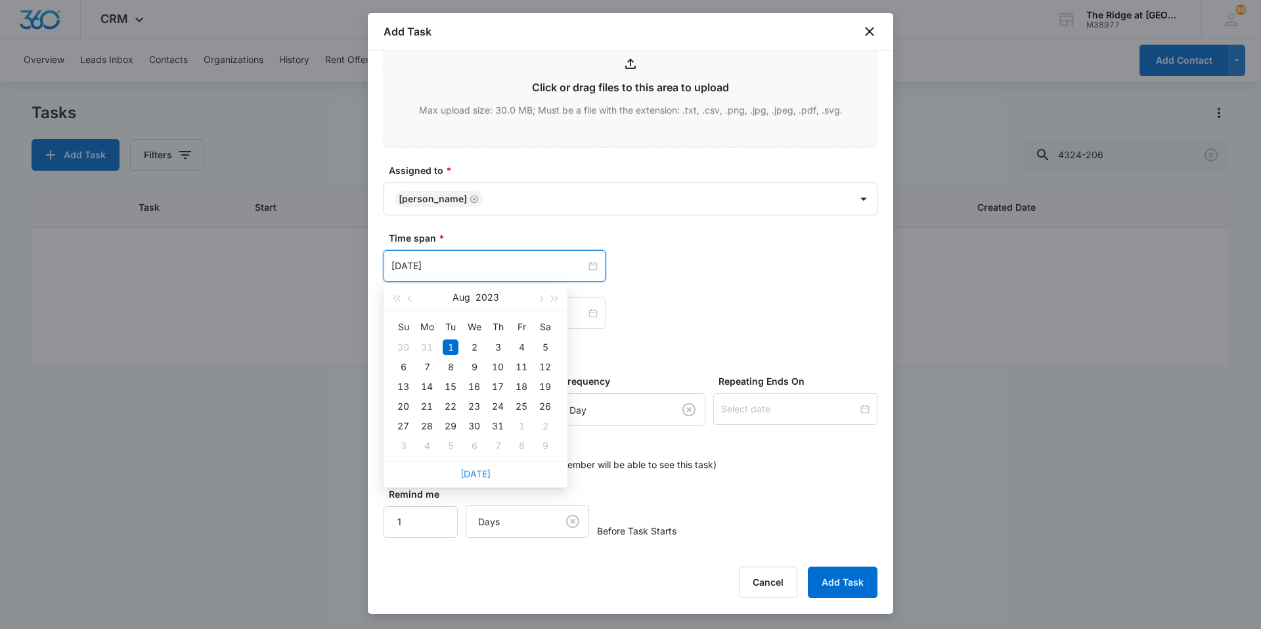
click at [483, 470] on link "[DATE]" at bounding box center [475, 473] width 30 height 11
type input "[DATE]"
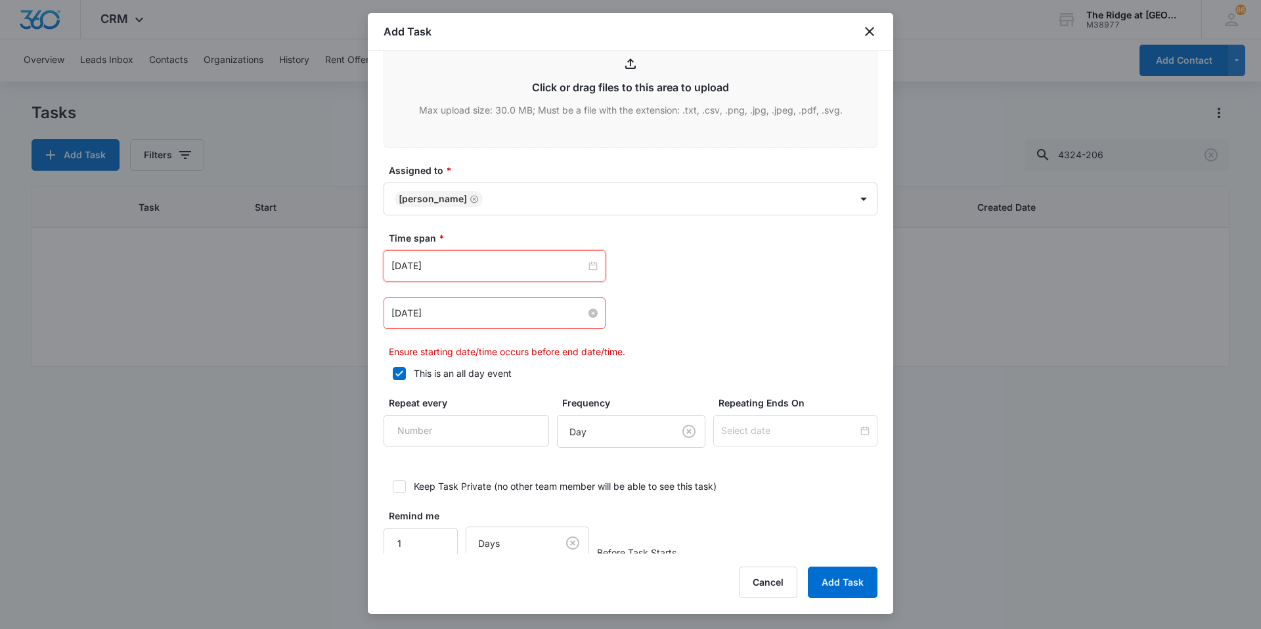
click at [483, 315] on input "[DATE]" at bounding box center [488, 313] width 194 height 14
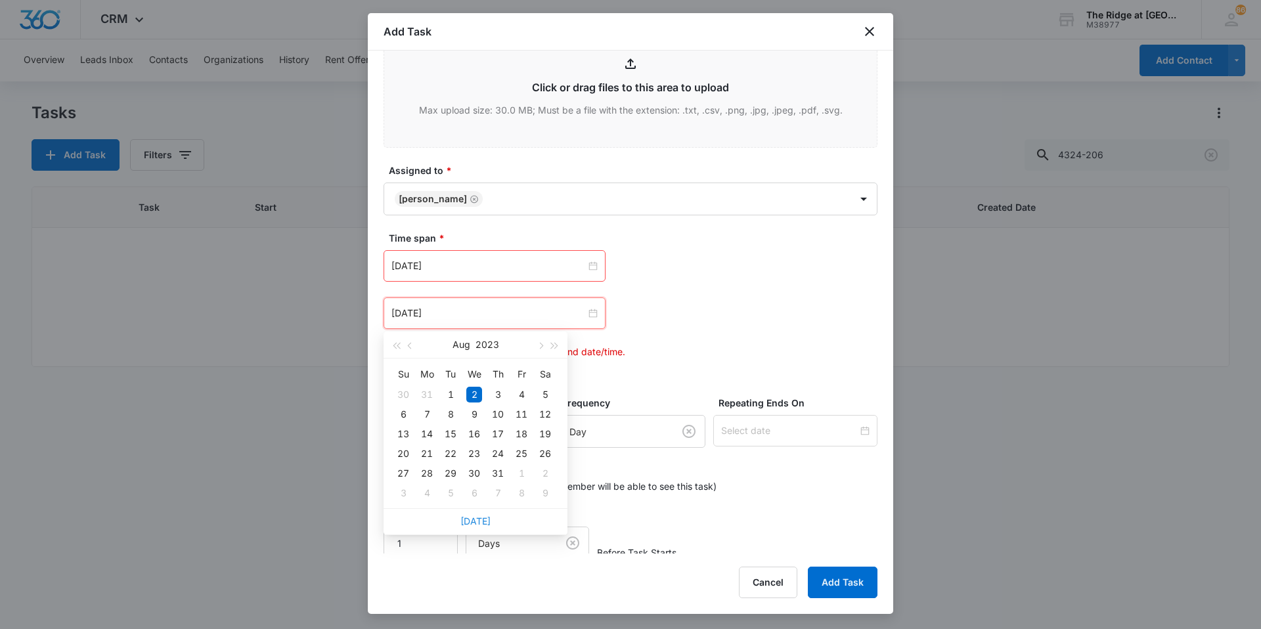
click at [482, 523] on link "[DATE]" at bounding box center [475, 521] width 30 height 11
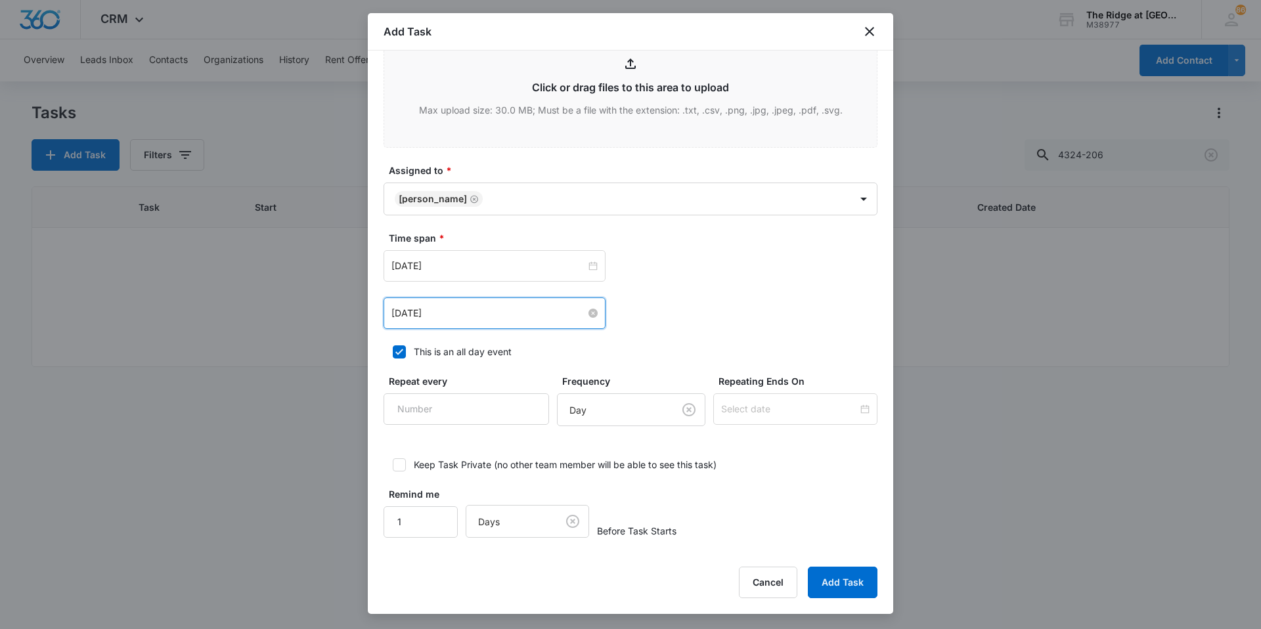
click at [470, 306] on input "[DATE]" at bounding box center [488, 313] width 194 height 14
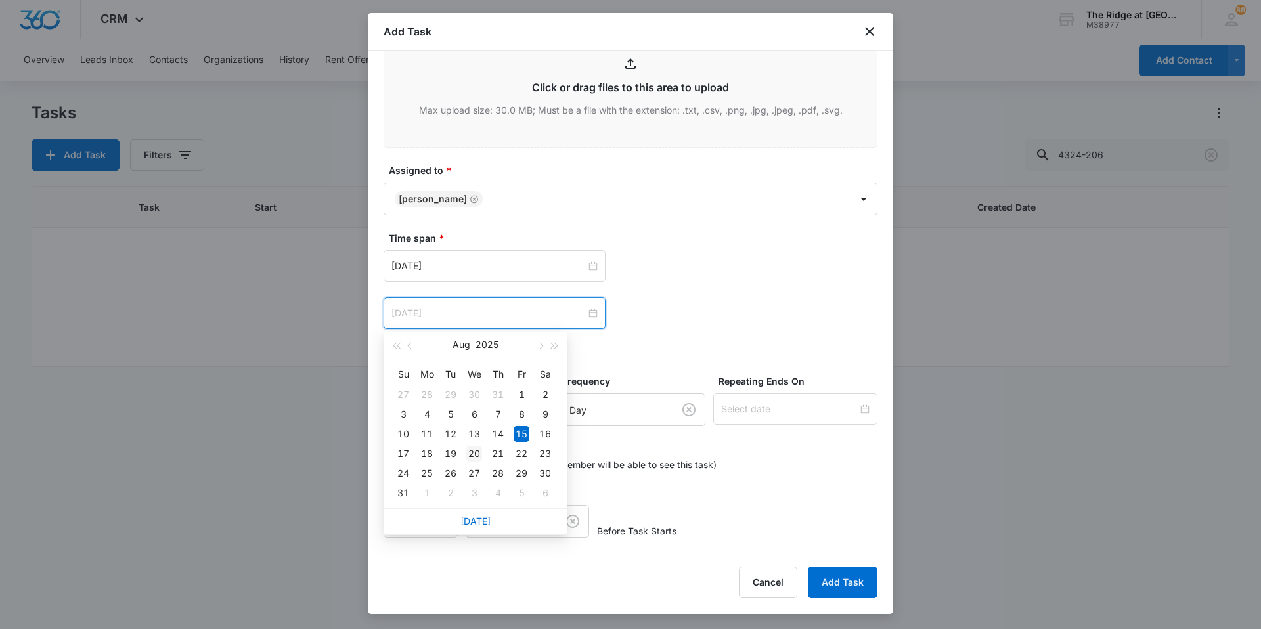
type input "[DATE]"
click at [481, 454] on div "20" at bounding box center [474, 454] width 16 height 16
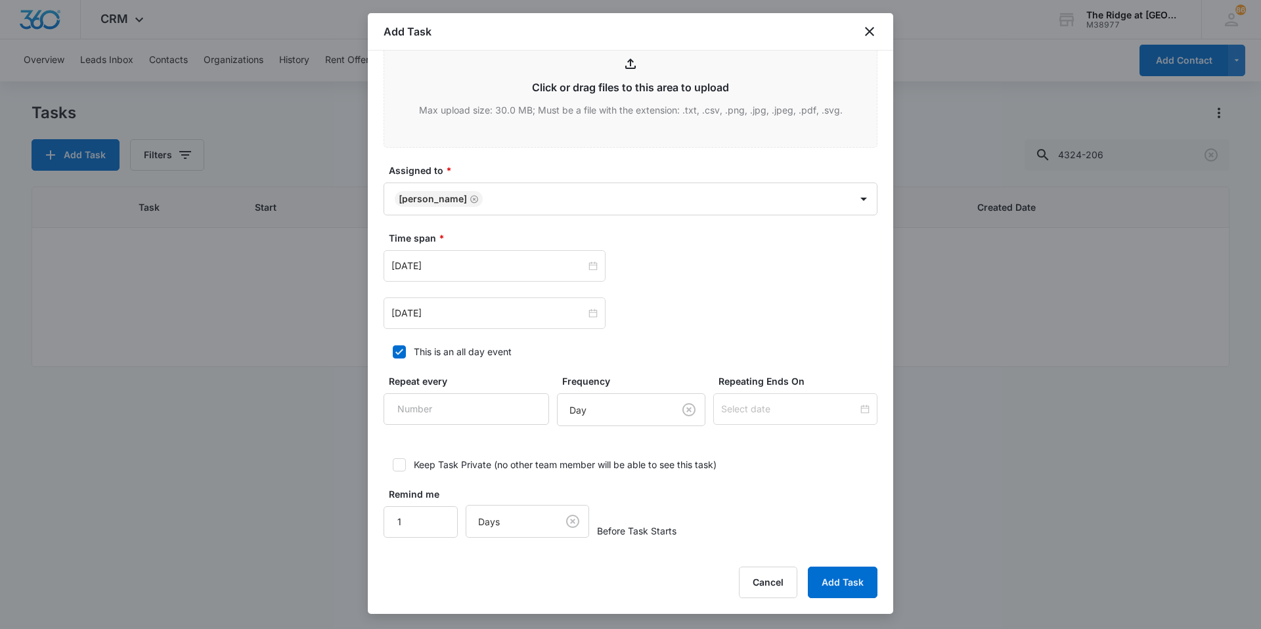
click at [658, 291] on div "[DATE] [DATE] Su Mo Tu We Th Fr Sa 27 28 29 30 31 1 2 3 4 5 6 7 8 9 10 11 12 13…" at bounding box center [631, 289] width 494 height 79
click at [824, 580] on button "Add Task" at bounding box center [843, 583] width 70 height 32
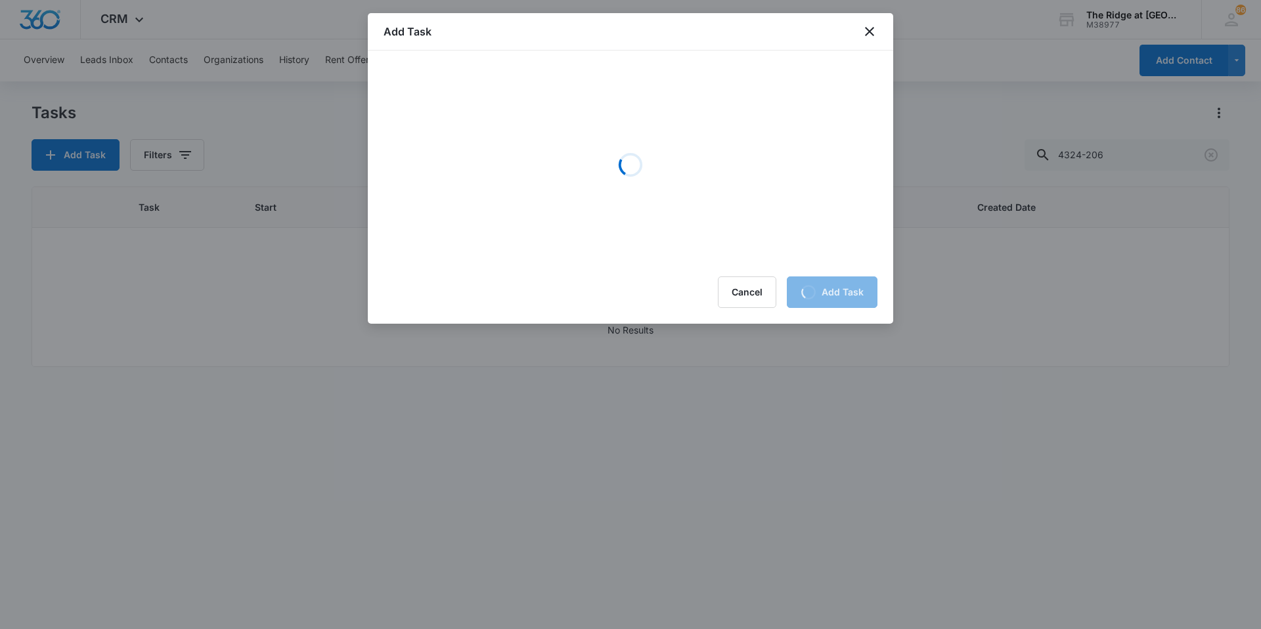
scroll to position [0, 0]
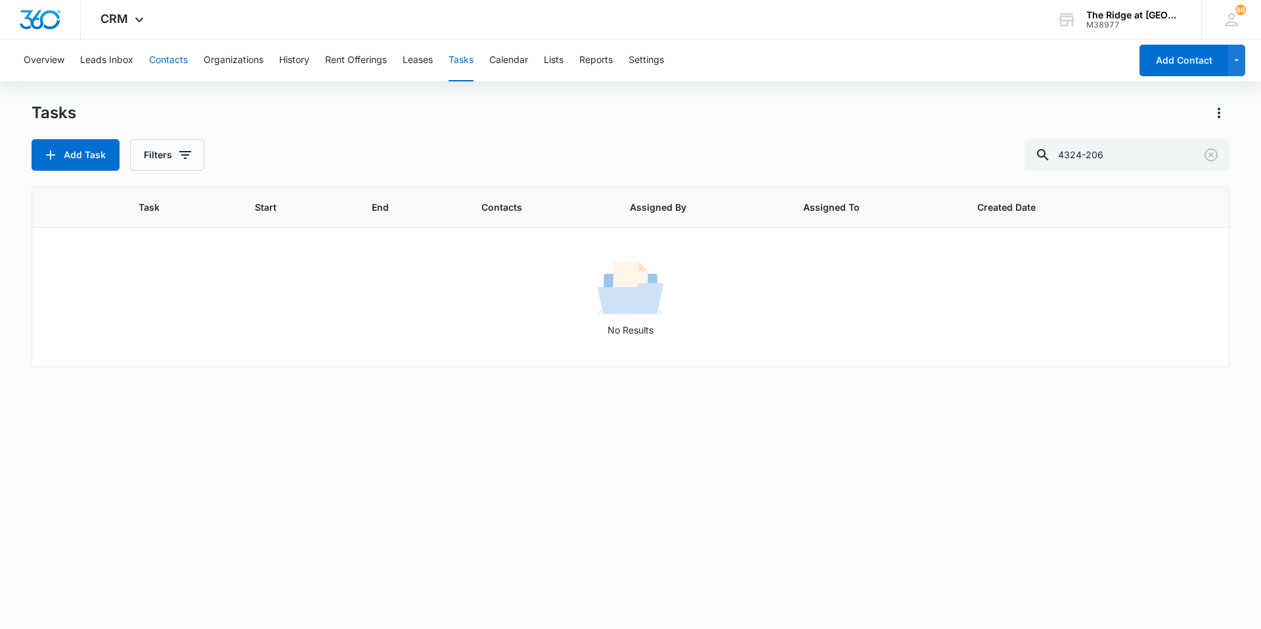
click at [178, 53] on button "Contacts" at bounding box center [168, 60] width 39 height 42
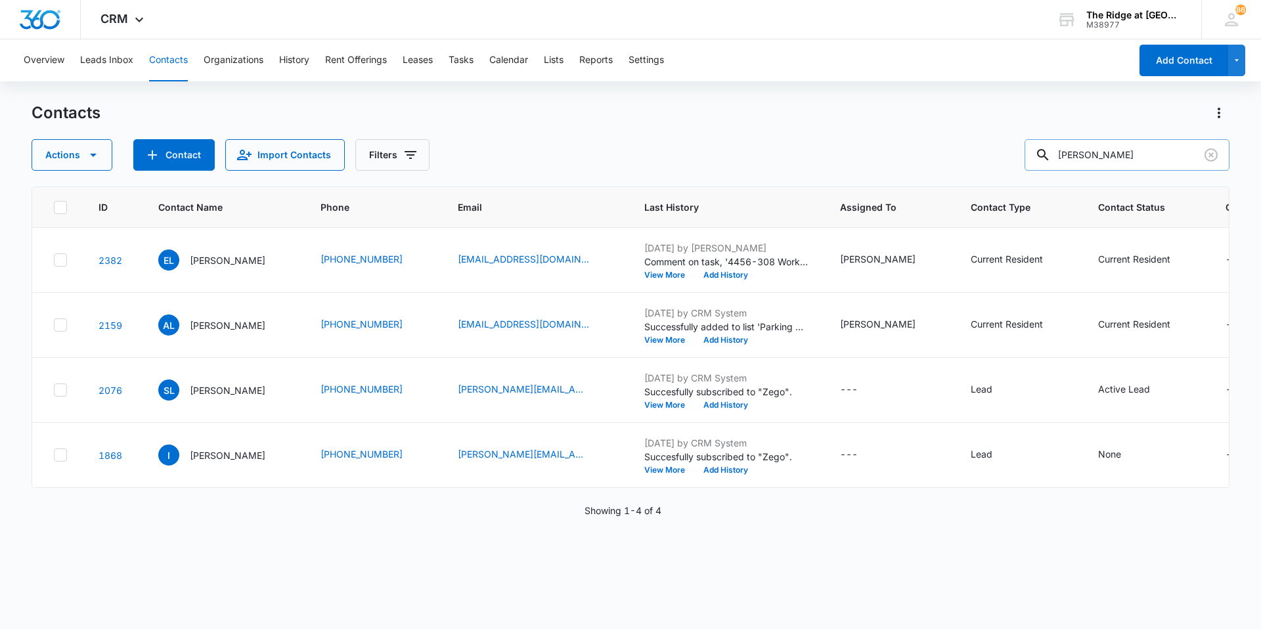
drag, startPoint x: 1096, startPoint y: 158, endPoint x: 1043, endPoint y: 153, distance: 53.4
click at [1043, 153] on input "[PERSON_NAME]" at bounding box center [1127, 155] width 205 height 32
type input "silas"
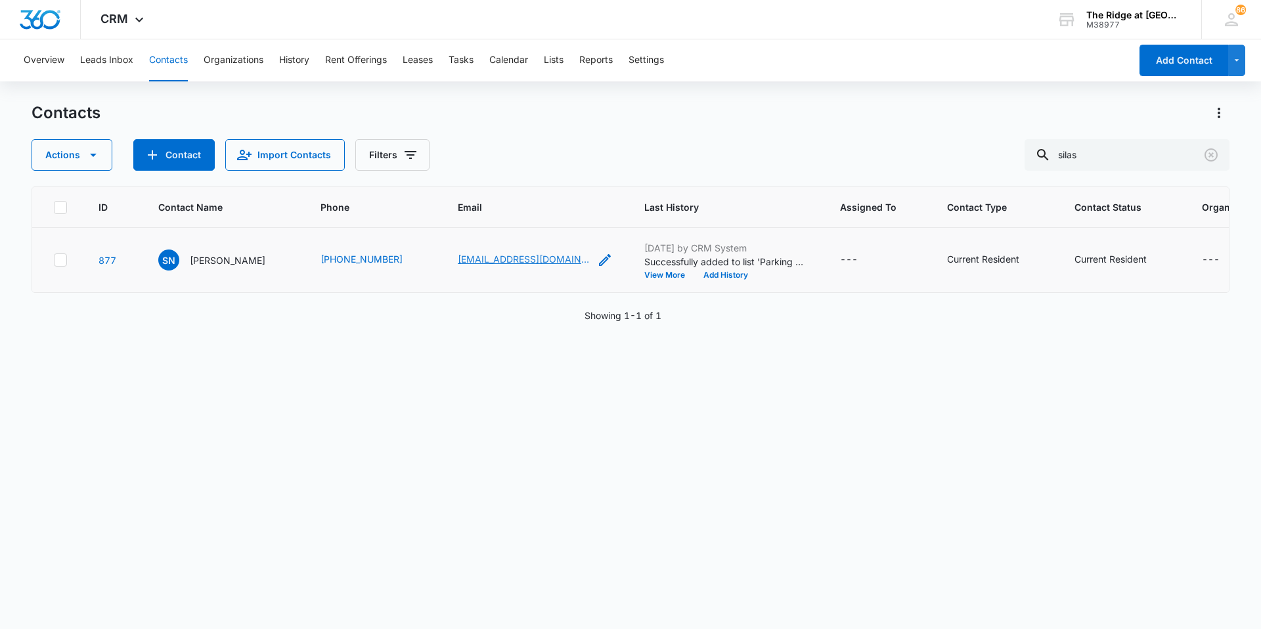
click at [466, 259] on link "[EMAIL_ADDRESS][DOMAIN_NAME]" at bounding box center [523, 259] width 131 height 14
click at [198, 246] on td "SN [PERSON_NAME]" at bounding box center [224, 260] width 162 height 65
click at [199, 260] on p "[PERSON_NAME]" at bounding box center [228, 261] width 76 height 14
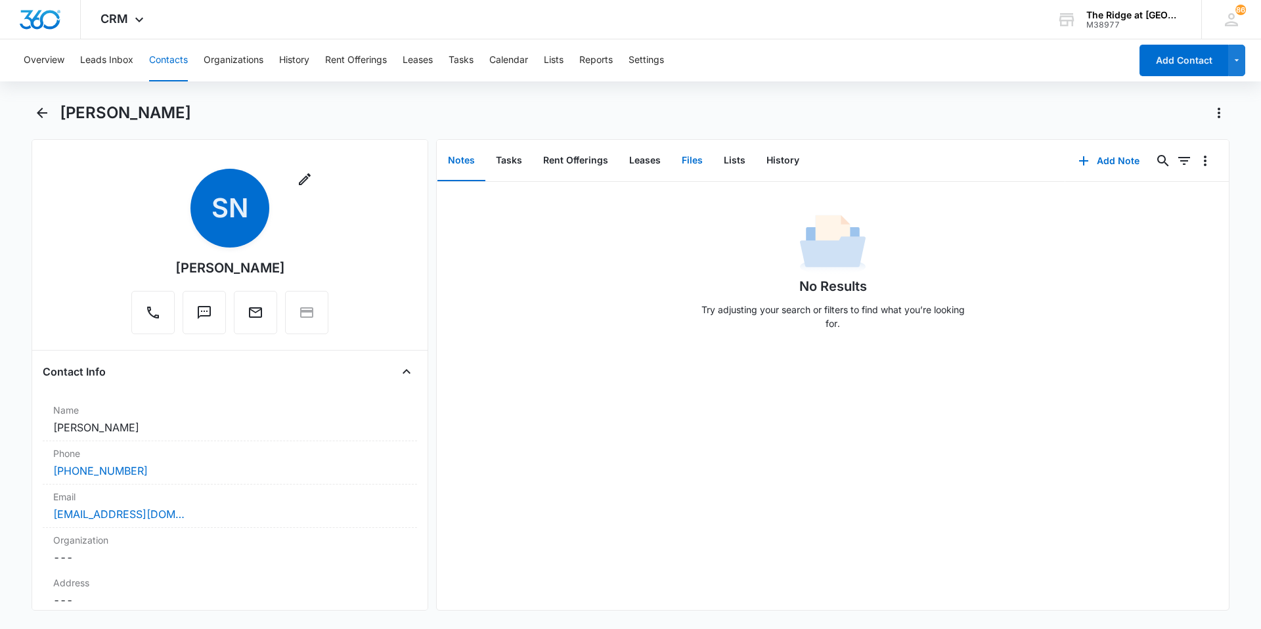
click at [687, 151] on button "Files" at bounding box center [692, 161] width 42 height 41
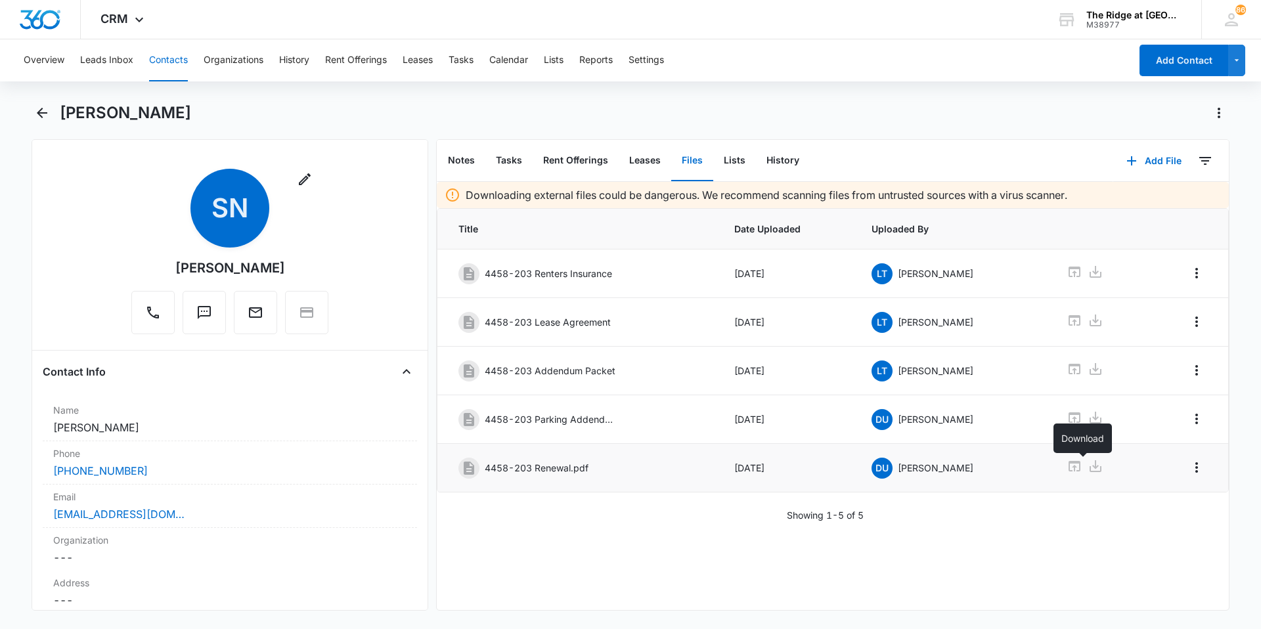
click at [1090, 471] on icon at bounding box center [1096, 466] width 12 height 12
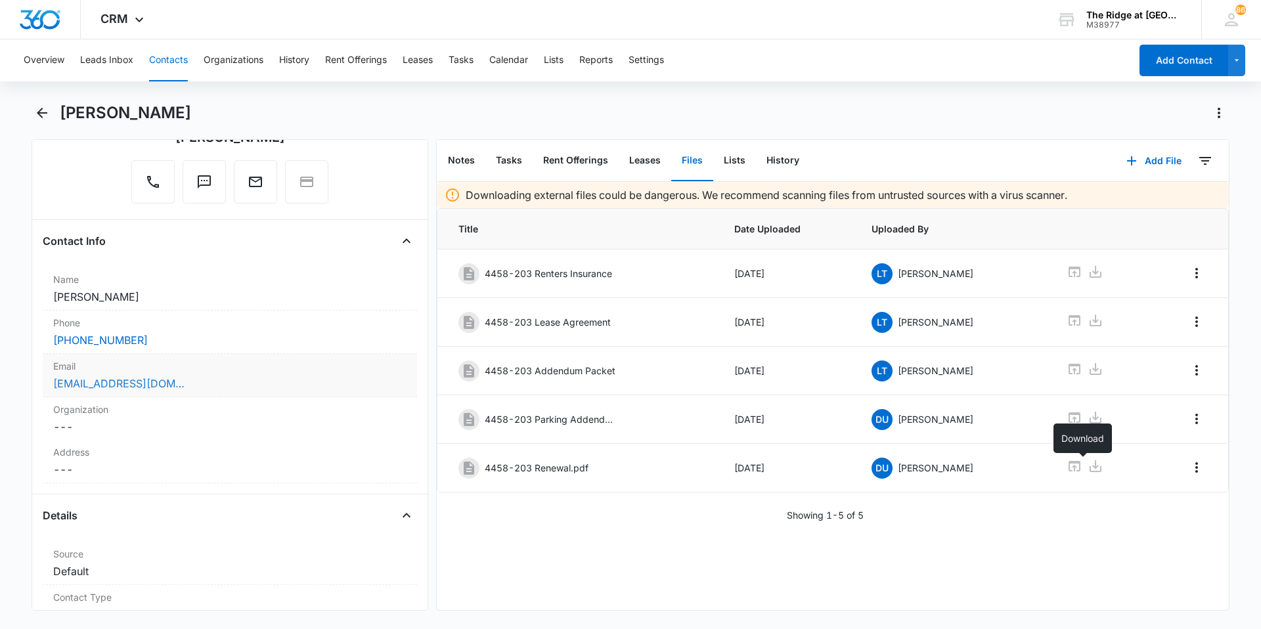
scroll to position [131, 0]
click at [221, 390] on div "[EMAIL_ADDRESS][DOMAIN_NAME]" at bounding box center [229, 383] width 353 height 16
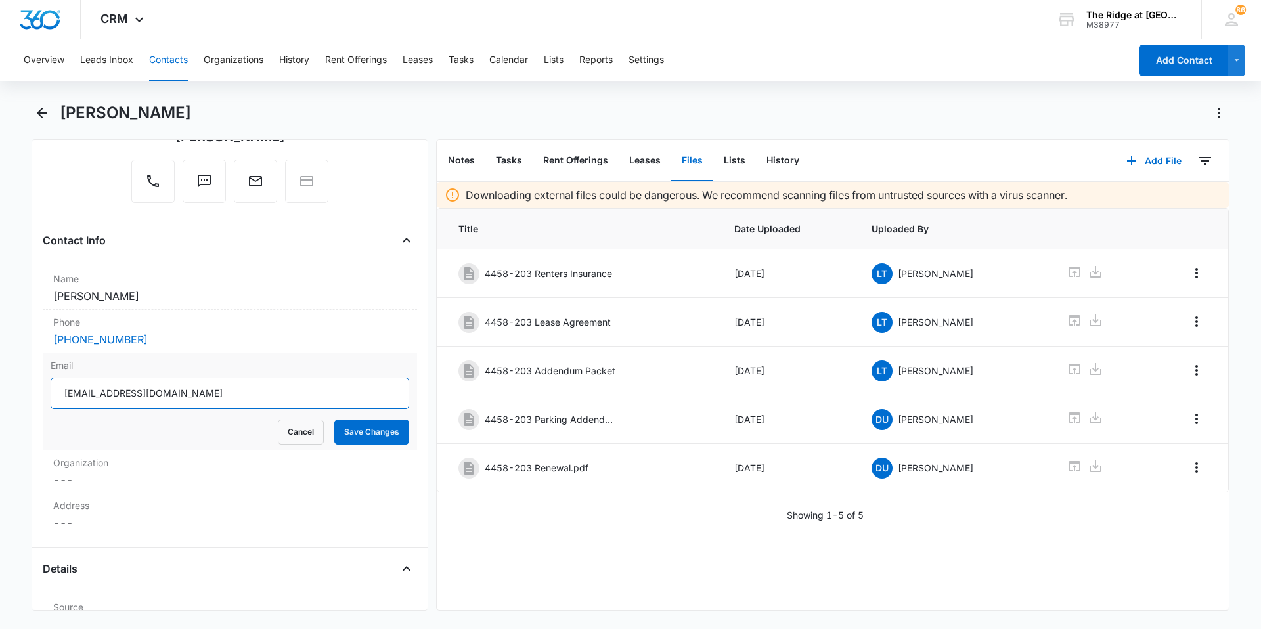
drag, startPoint x: 161, startPoint y: 401, endPoint x: 49, endPoint y: 403, distance: 111.7
click at [49, 403] on div "Email [EMAIL_ADDRESS][DOMAIN_NAME] Cancel Save Changes" at bounding box center [230, 401] width 374 height 97
click at [289, 427] on button "Cancel" at bounding box center [301, 432] width 46 height 25
